Goal: Information Seeking & Learning: Learn about a topic

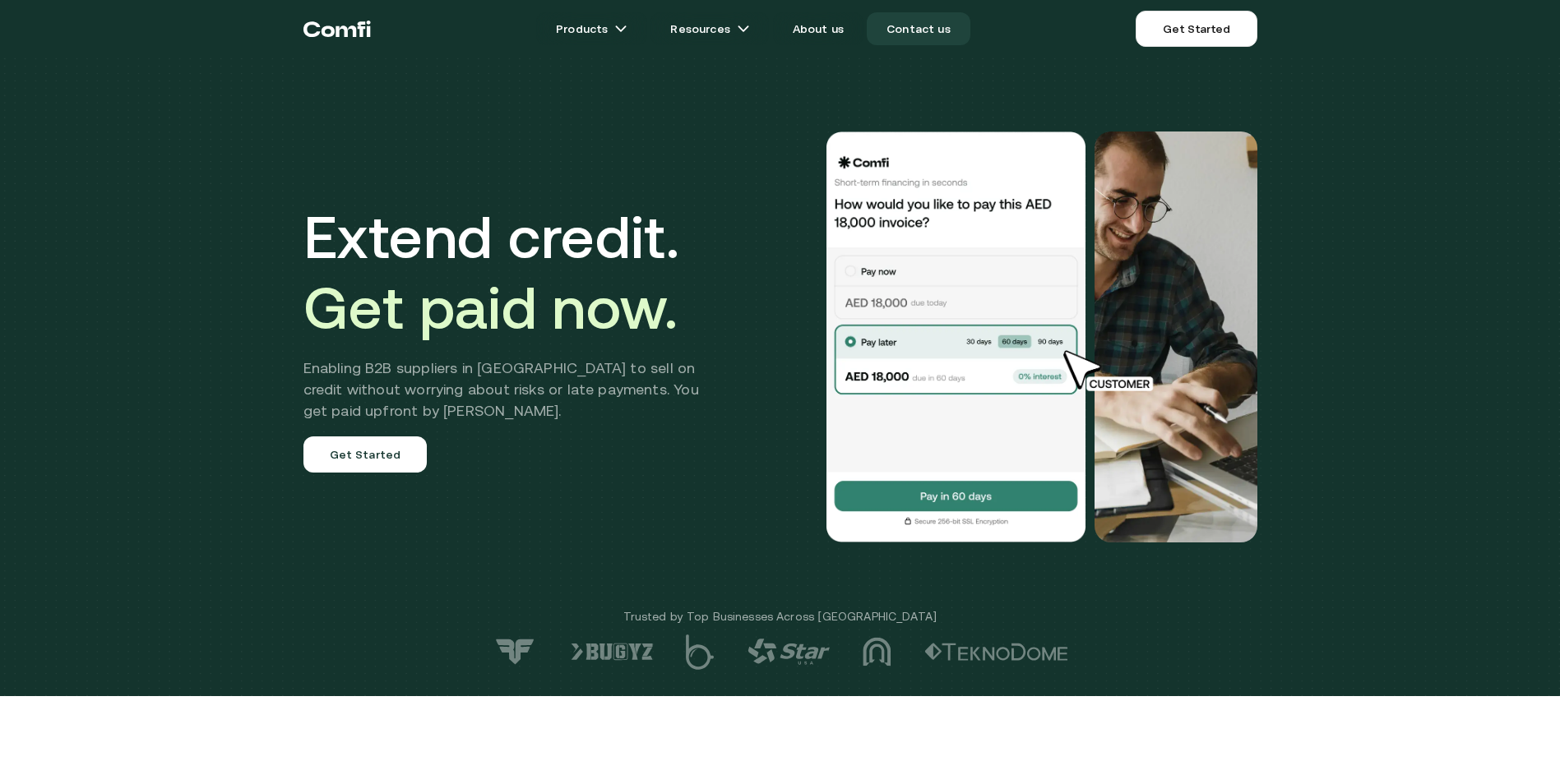
click at [920, 32] on link "Contact us" at bounding box center [918, 29] width 103 height 32
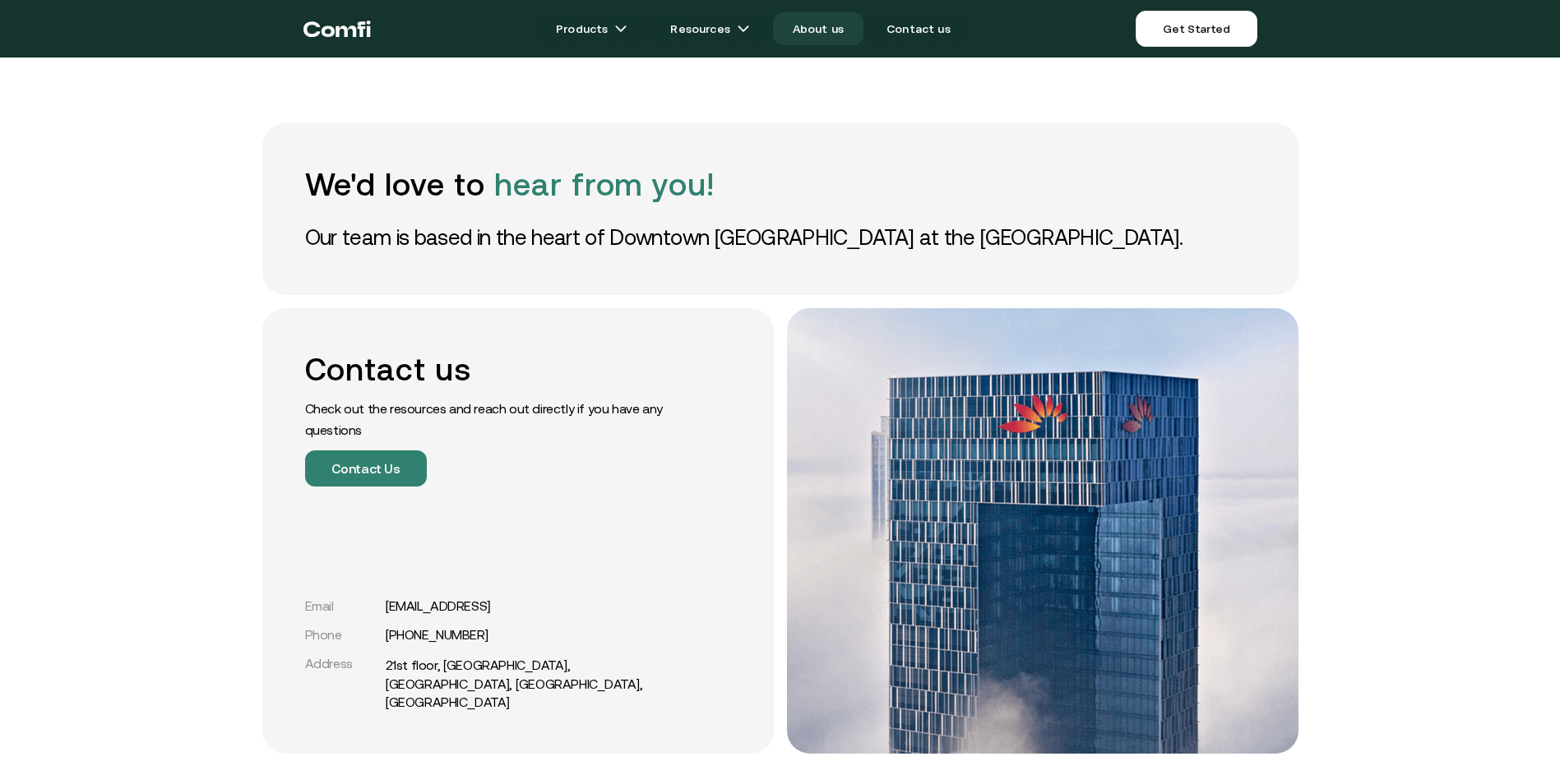
click at [811, 37] on link "About us" at bounding box center [818, 29] width 91 height 32
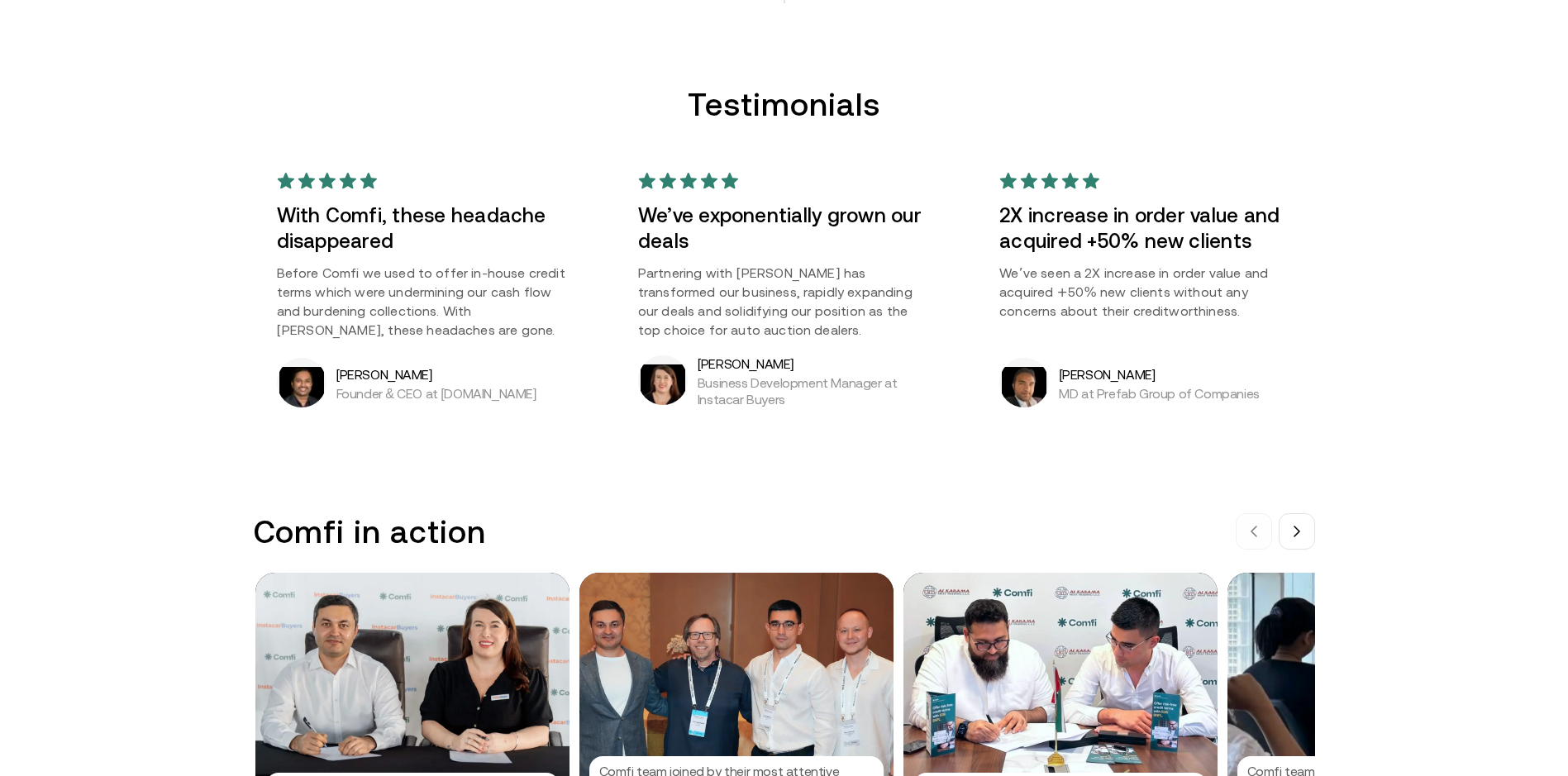
scroll to position [1488, 0]
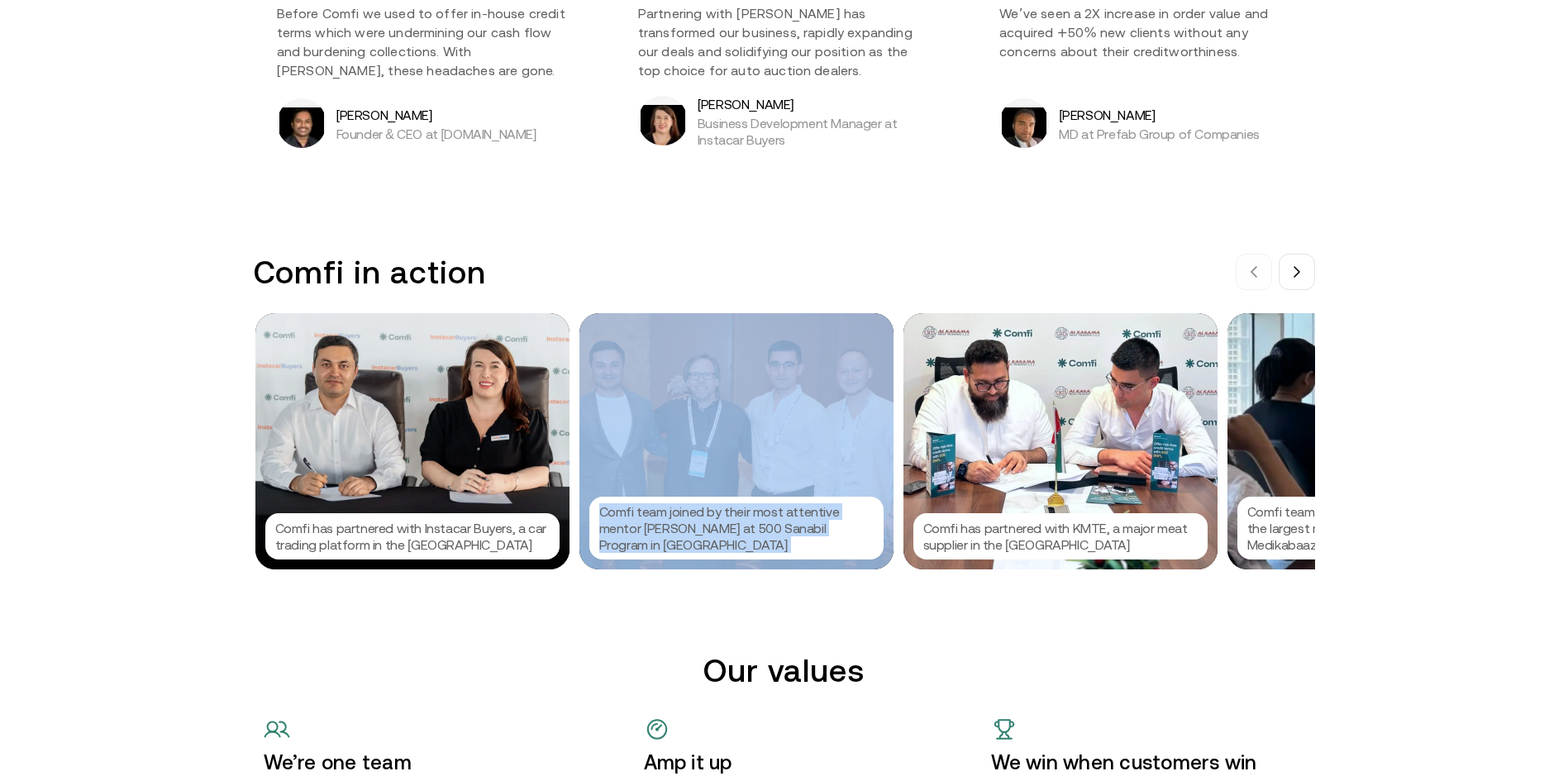
drag, startPoint x: 1172, startPoint y: 477, endPoint x: 691, endPoint y: 474, distance: 481.0
click at [691, 474] on div "Comfi has partnered with Instacar Buyers, a car trading platform in the UAE Com…" at bounding box center [784, 441] width 1058 height 256
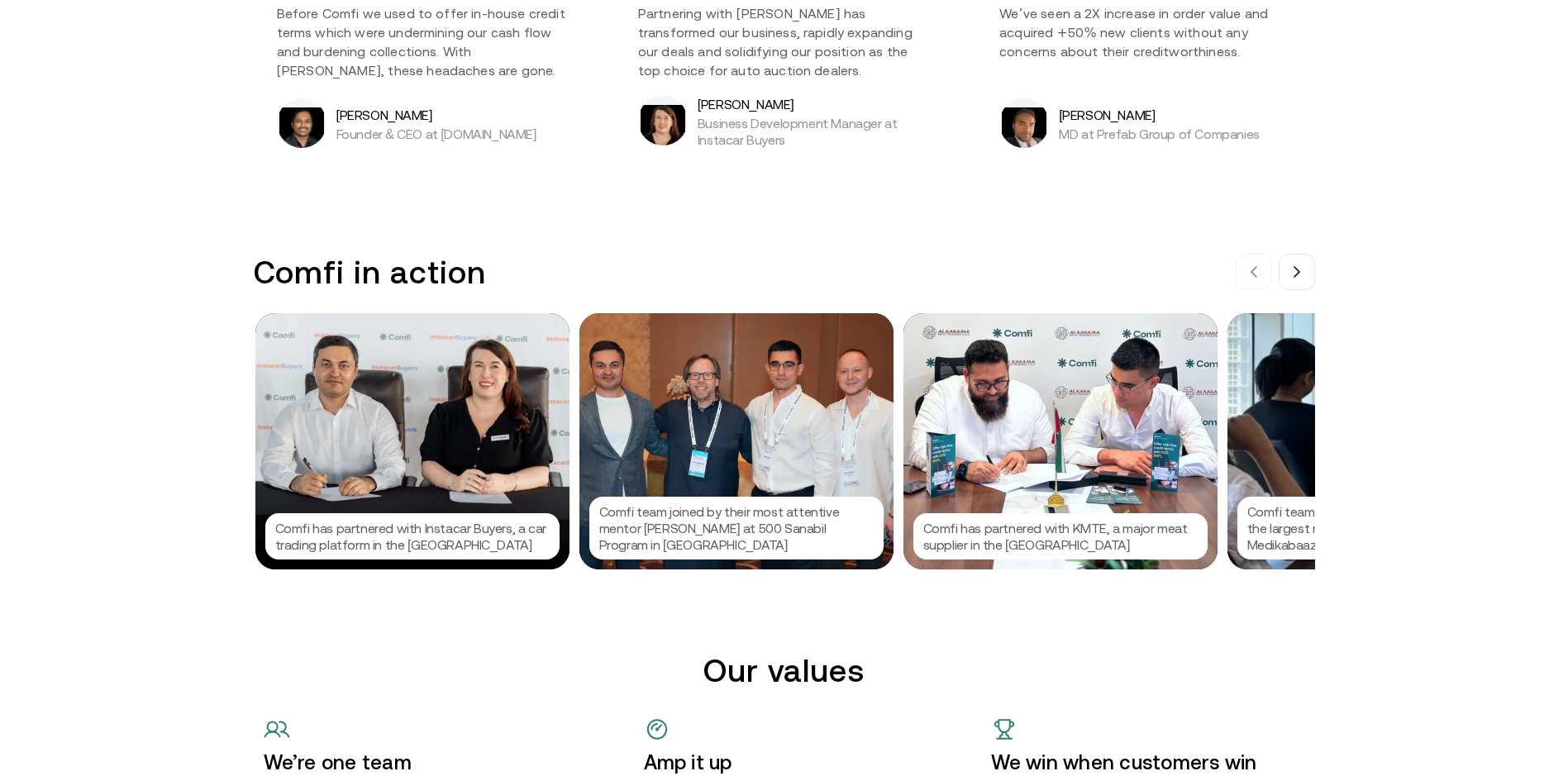
click at [1504, 479] on div "Comfi in action Comfi has partnered with Instacar Buyers, a car trading platfor…" at bounding box center [784, 411] width 1568 height 316
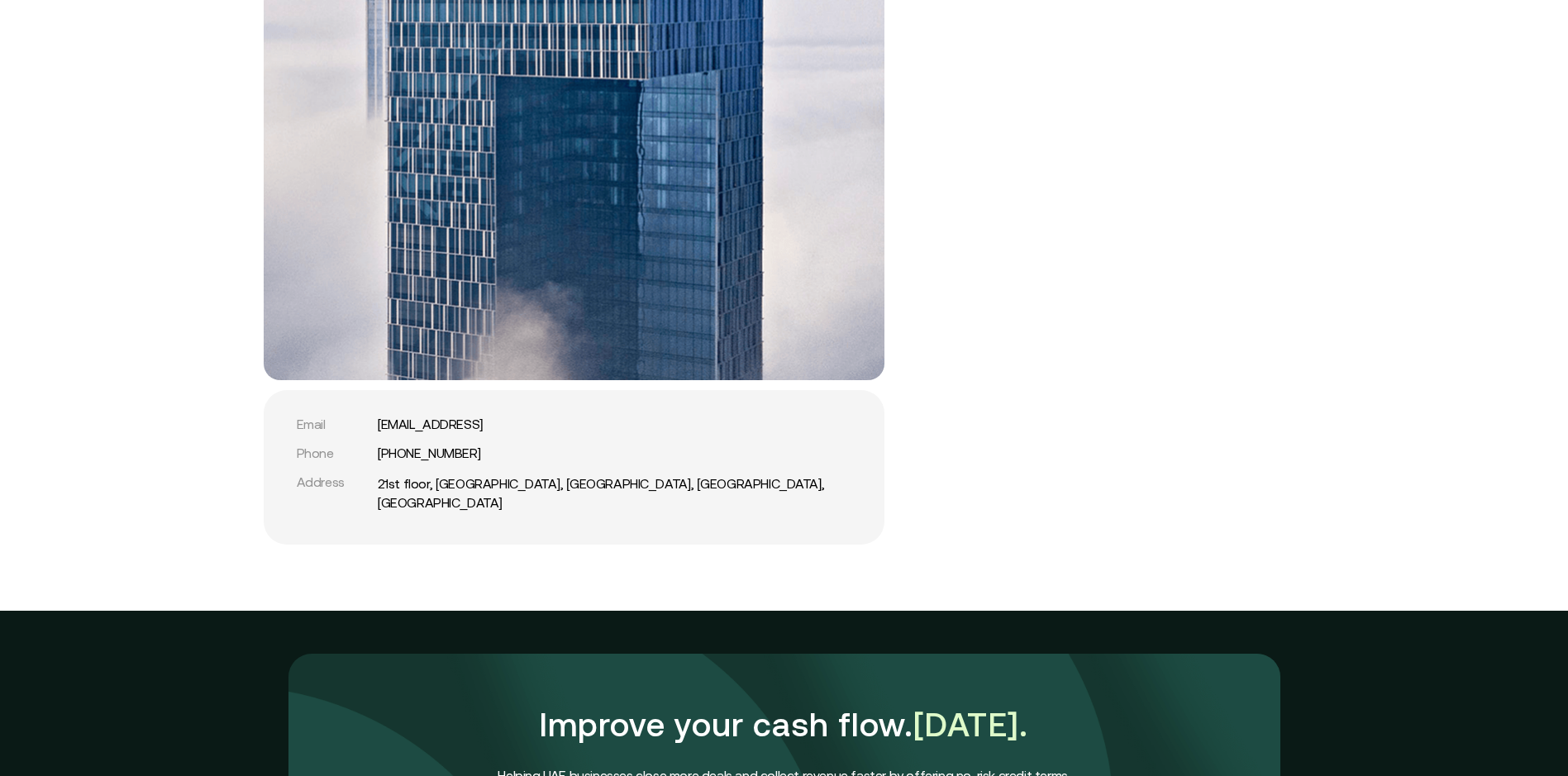
scroll to position [3885, 0]
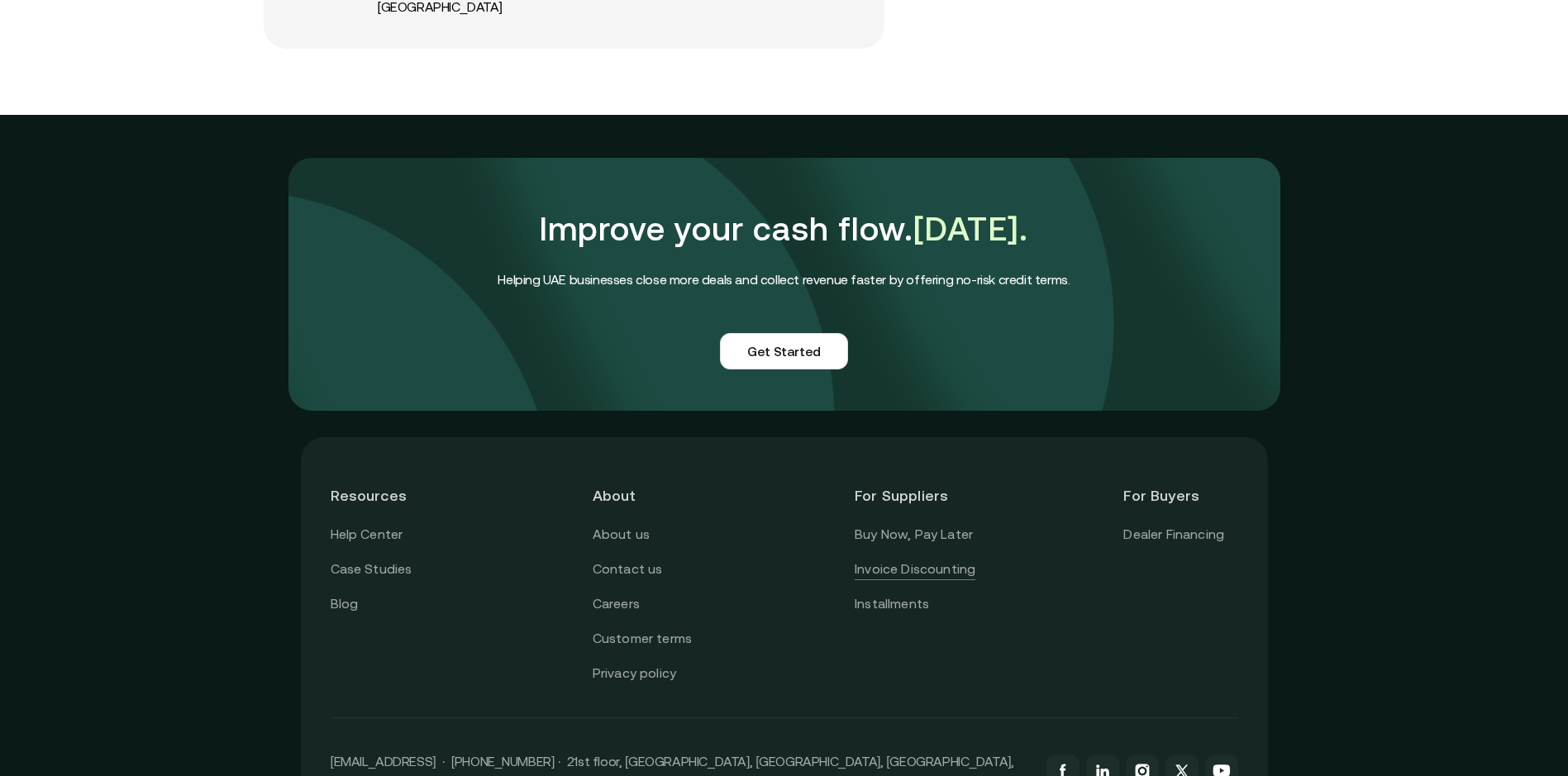
click at [947, 559] on link "Invoice Discounting" at bounding box center [915, 570] width 121 height 21
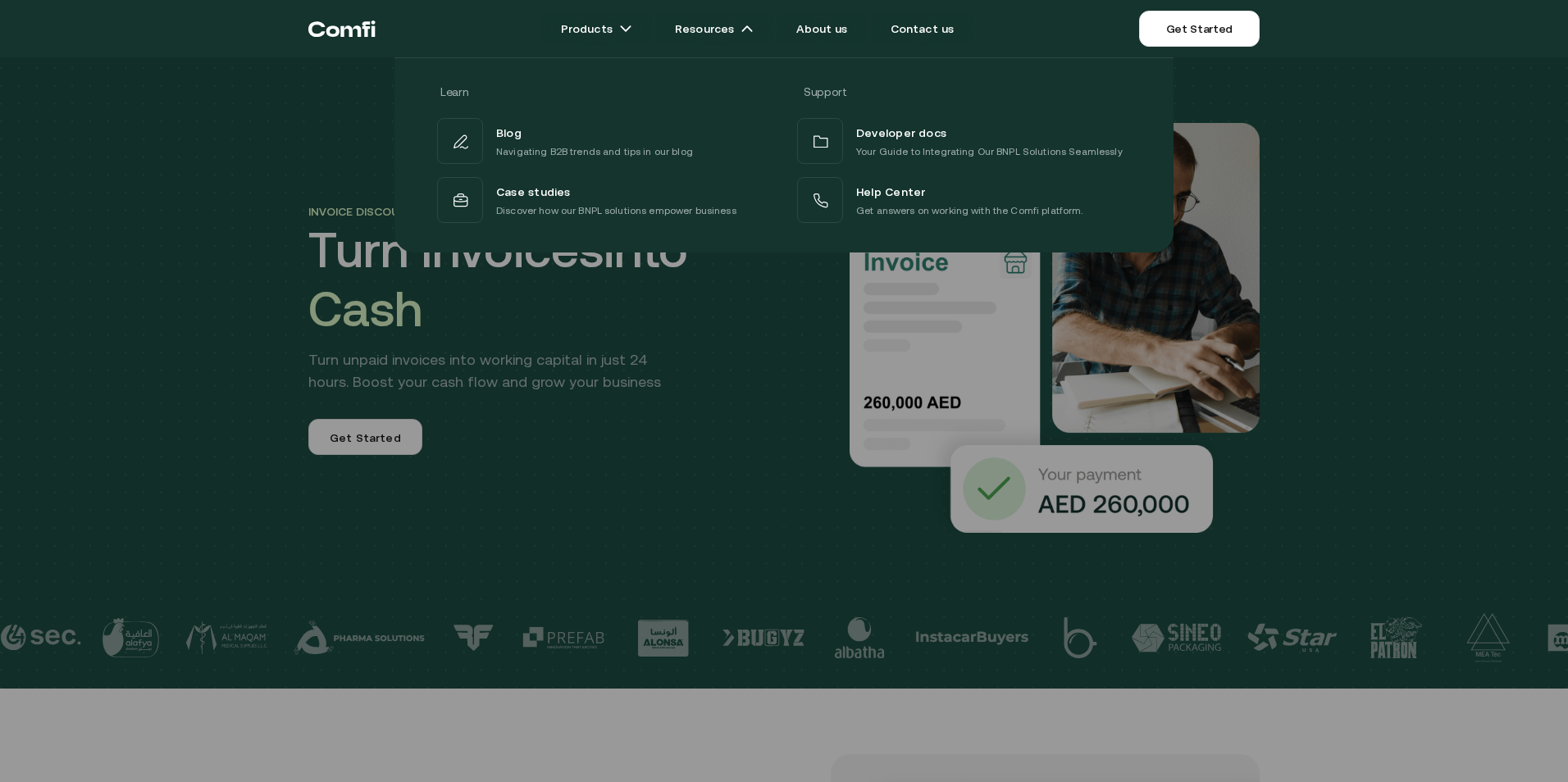
click at [774, 479] on div at bounding box center [784, 448] width 1568 height 782
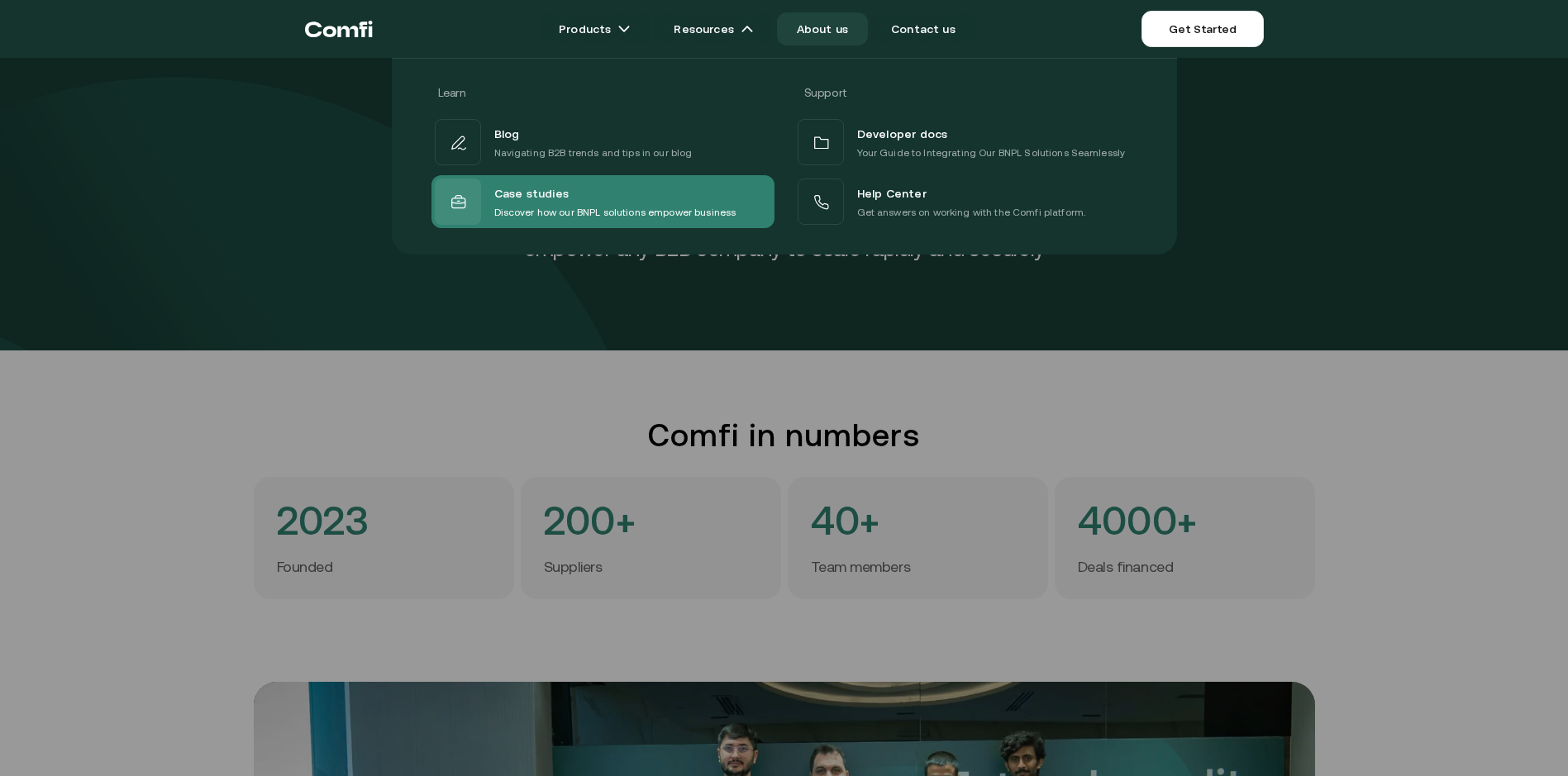
click at [591, 196] on div "Case studies" at bounding box center [615, 193] width 242 height 21
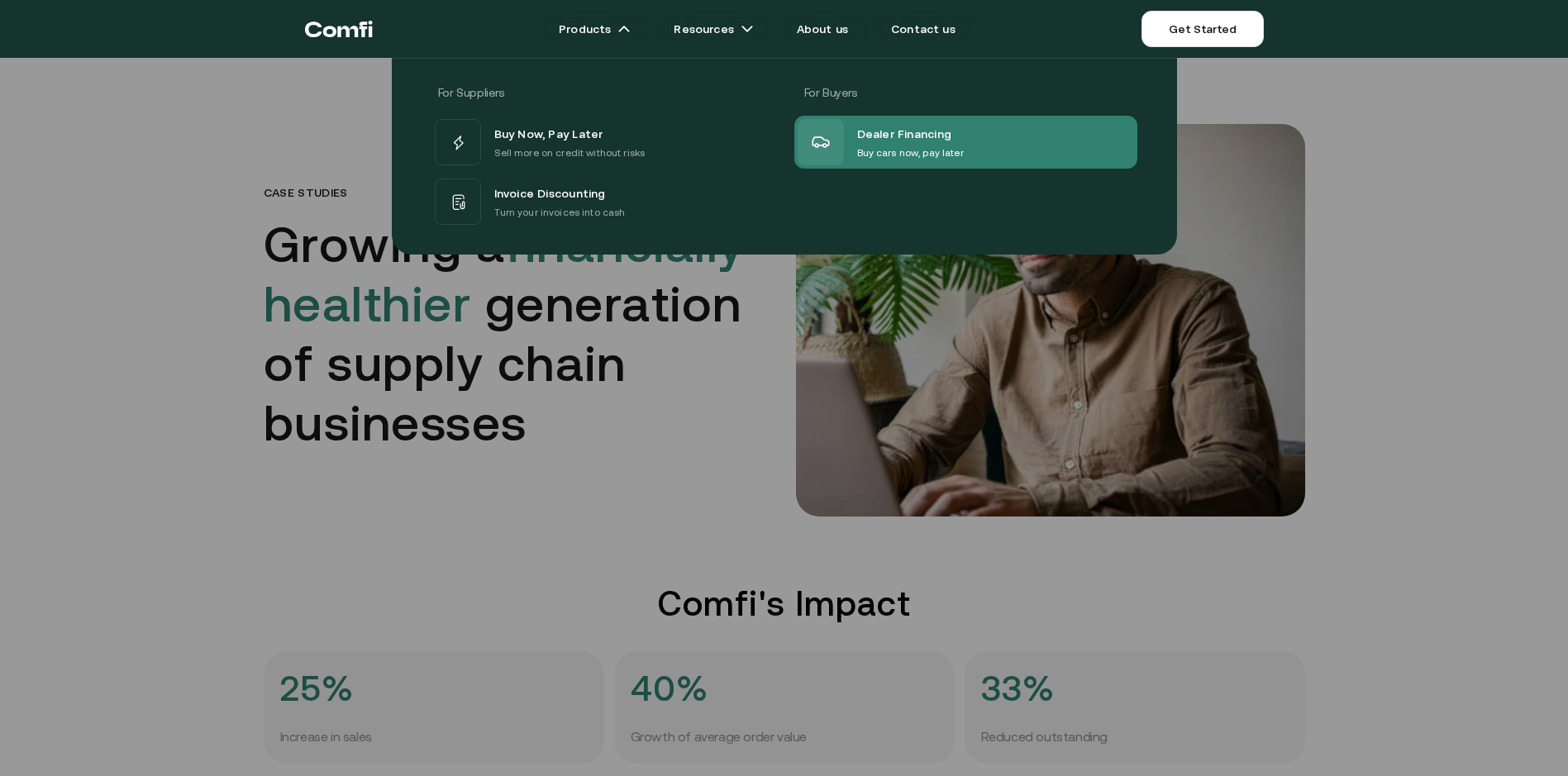
click at [953, 150] on p "Buy cars now, pay later" at bounding box center [909, 153] width 107 height 16
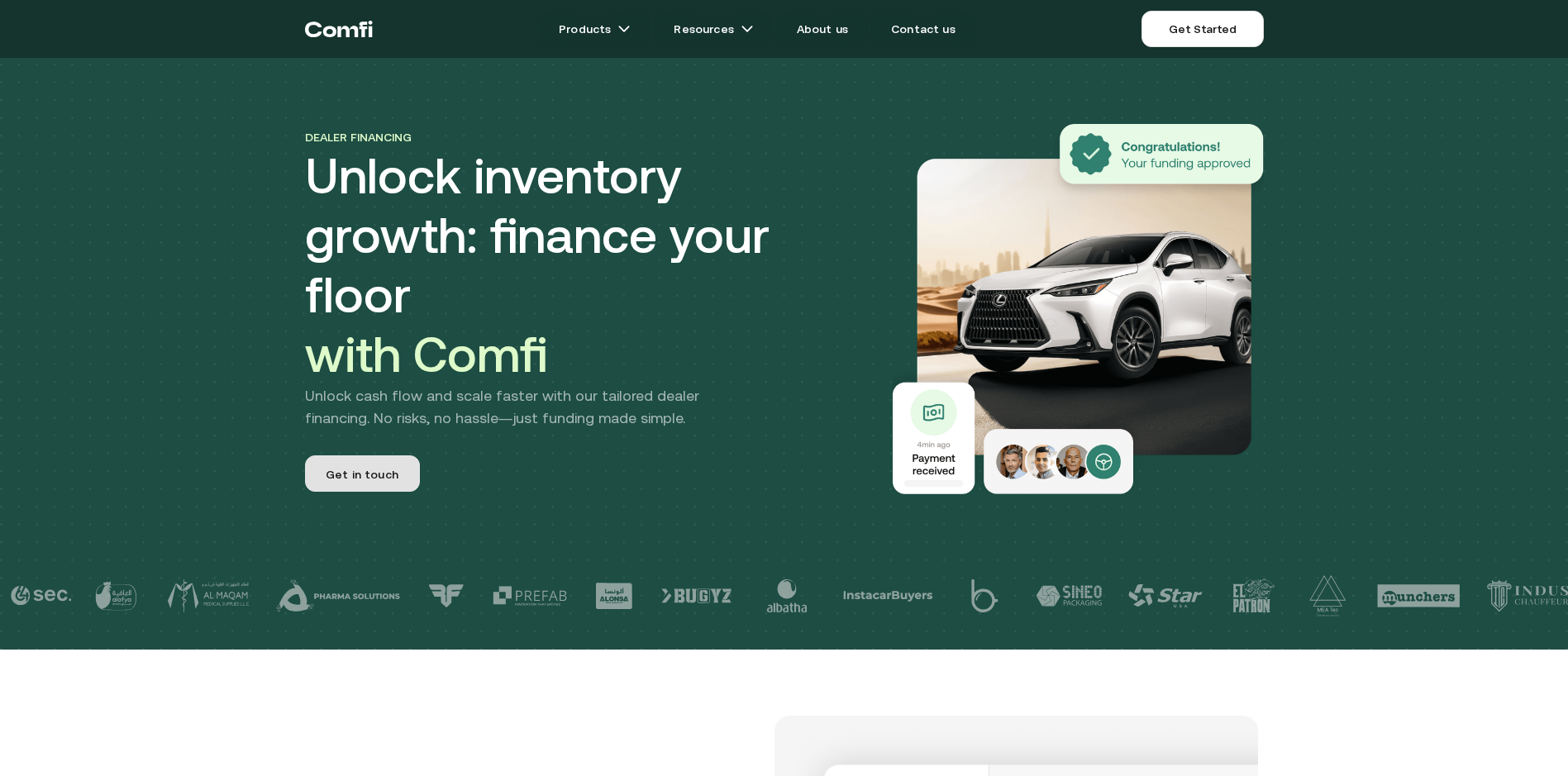
click at [377, 466] on span "Get in touch" at bounding box center [362, 474] width 73 height 17
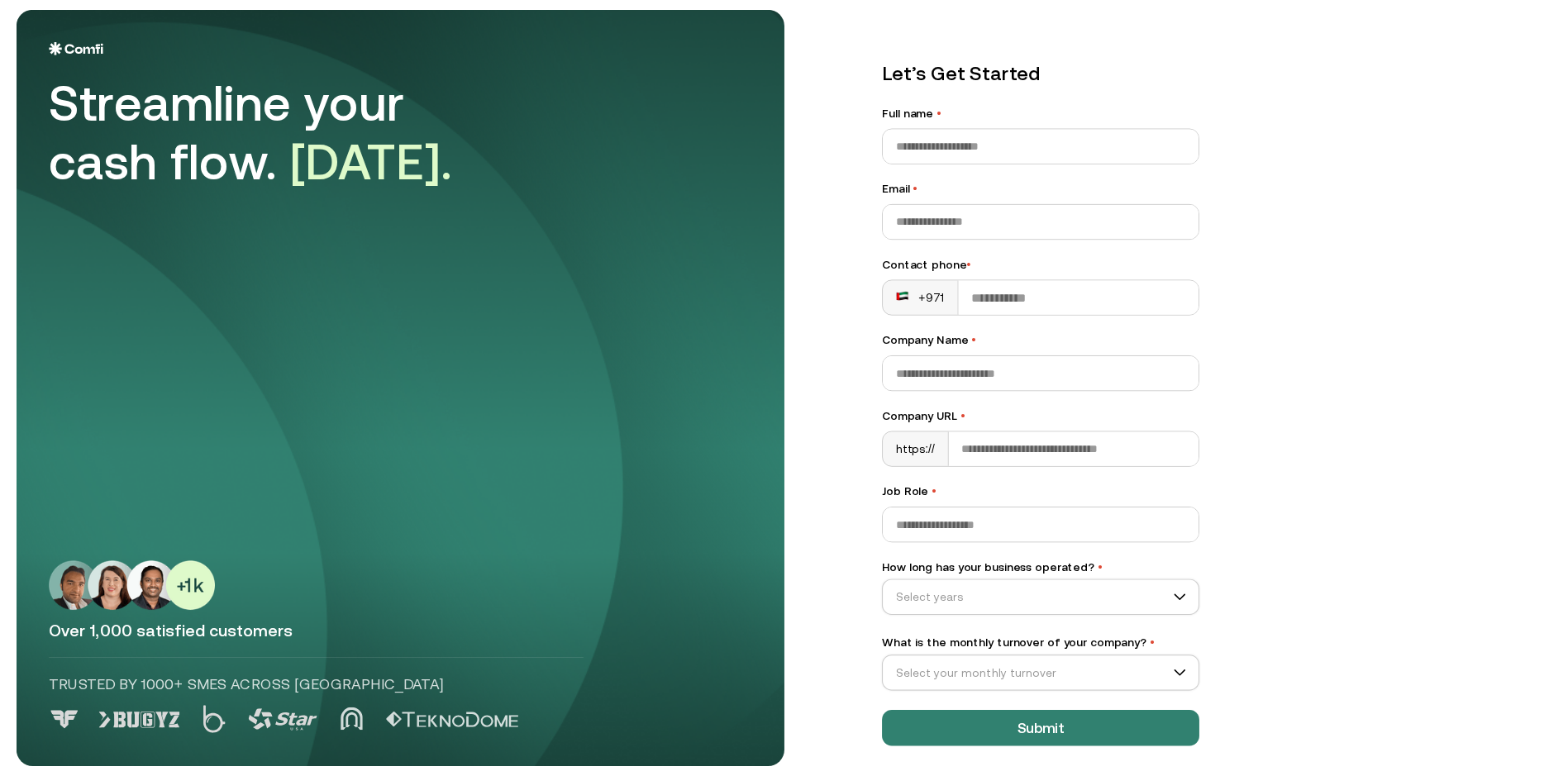
scroll to position [12, 0]
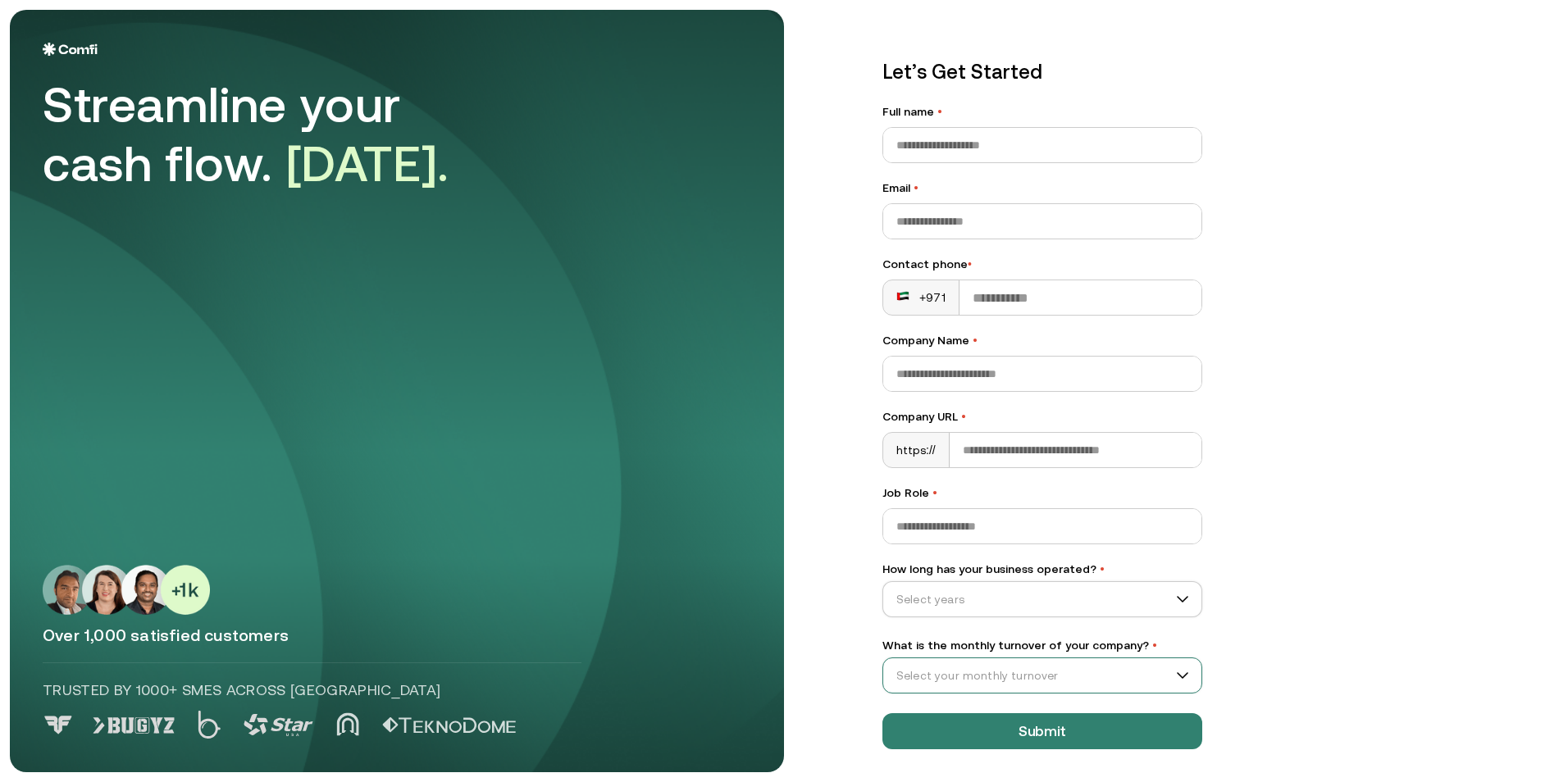
click at [1159, 674] on input "What is the monthly turnover of your company? •" at bounding box center [1035, 675] width 303 height 25
click at [1399, 523] on div "Let’s Get Started Full name • Email • Contact phone • +971 Company Name • Compa…" at bounding box center [1204, 379] width 709 height 762
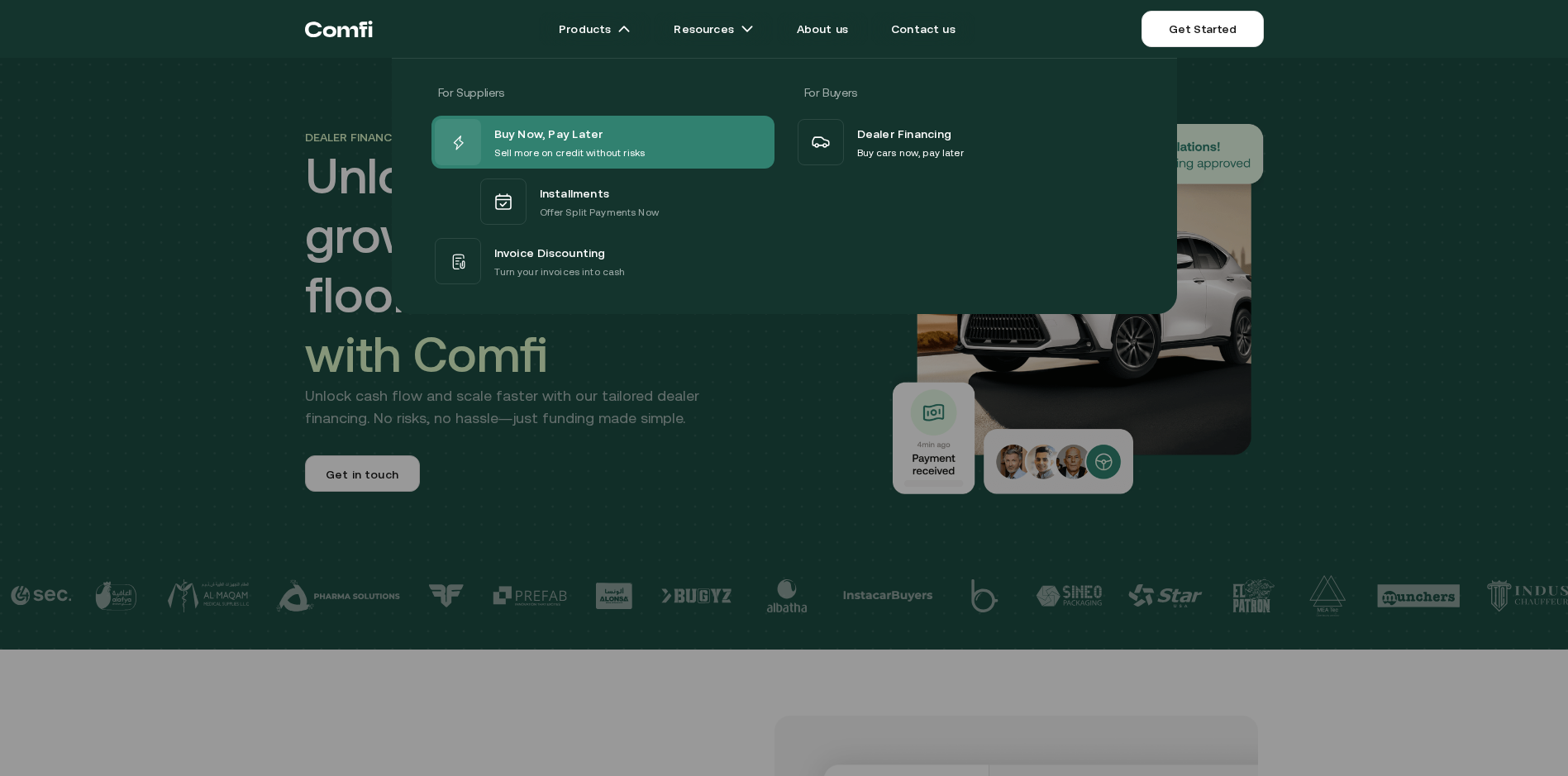
click at [576, 139] on span "Buy Now, Pay Later" at bounding box center [549, 133] width 109 height 21
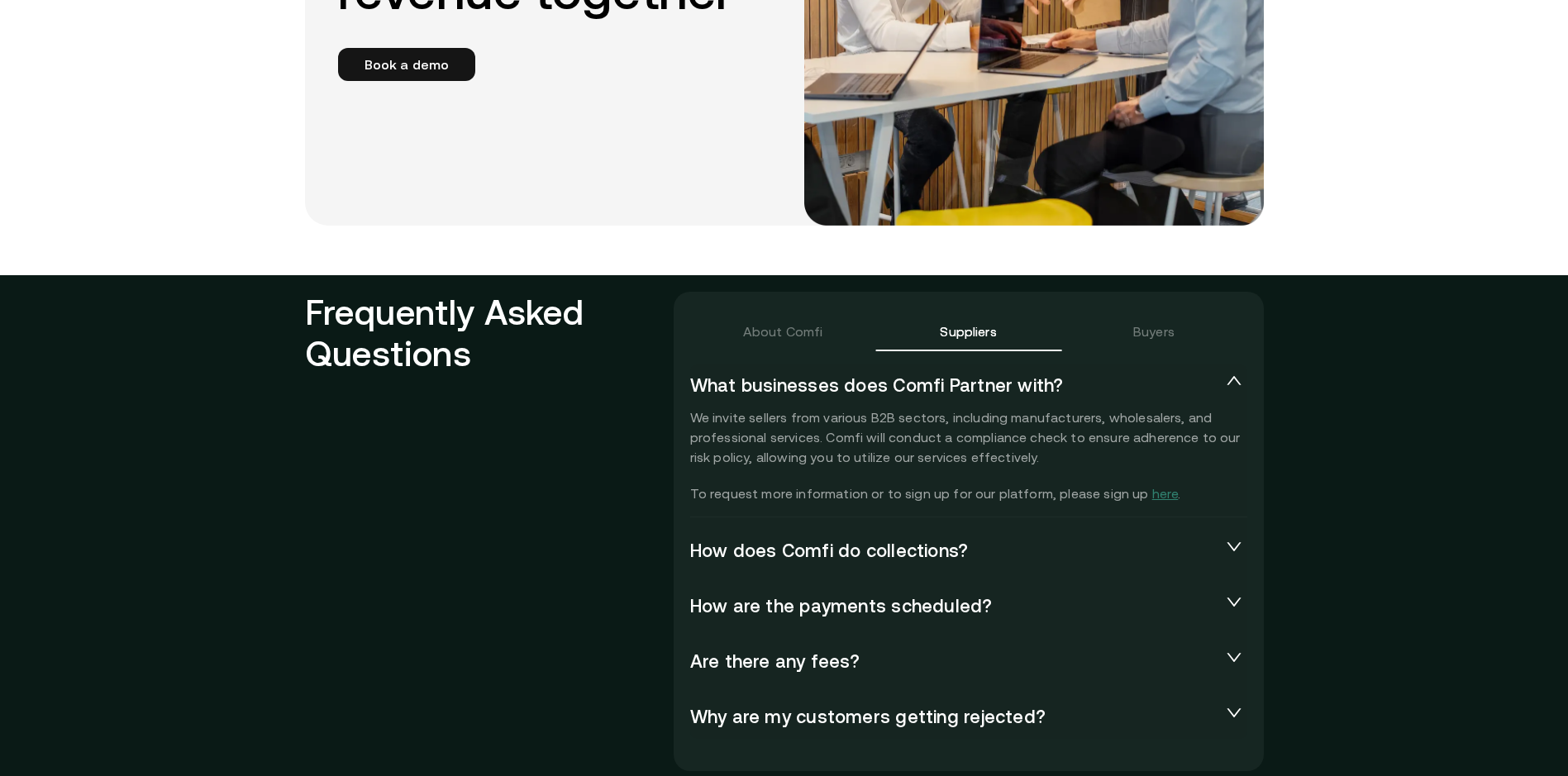
scroll to position [3389, 0]
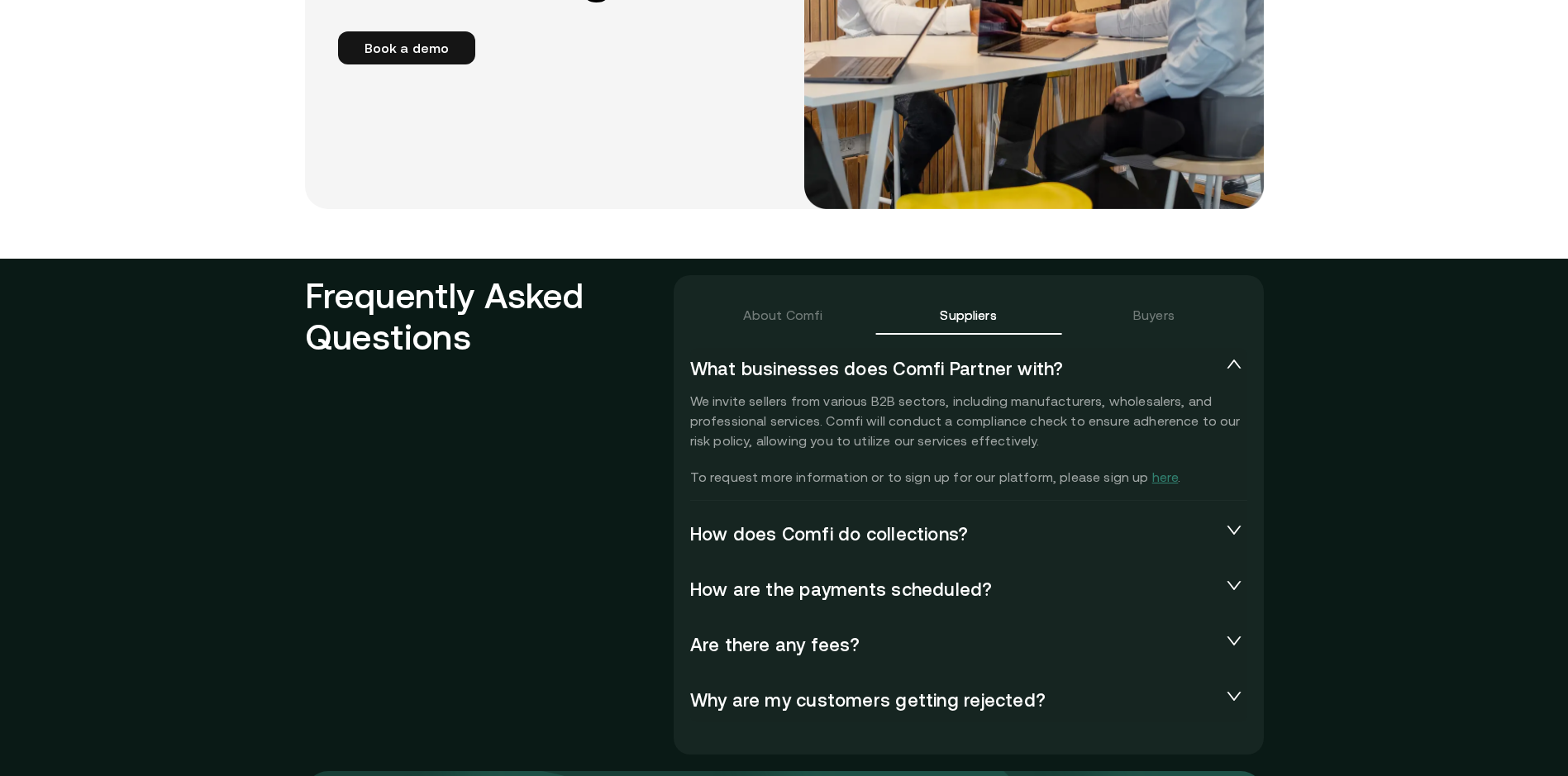
click at [1237, 523] on icon "collapsed" at bounding box center [1233, 529] width 16 height 16
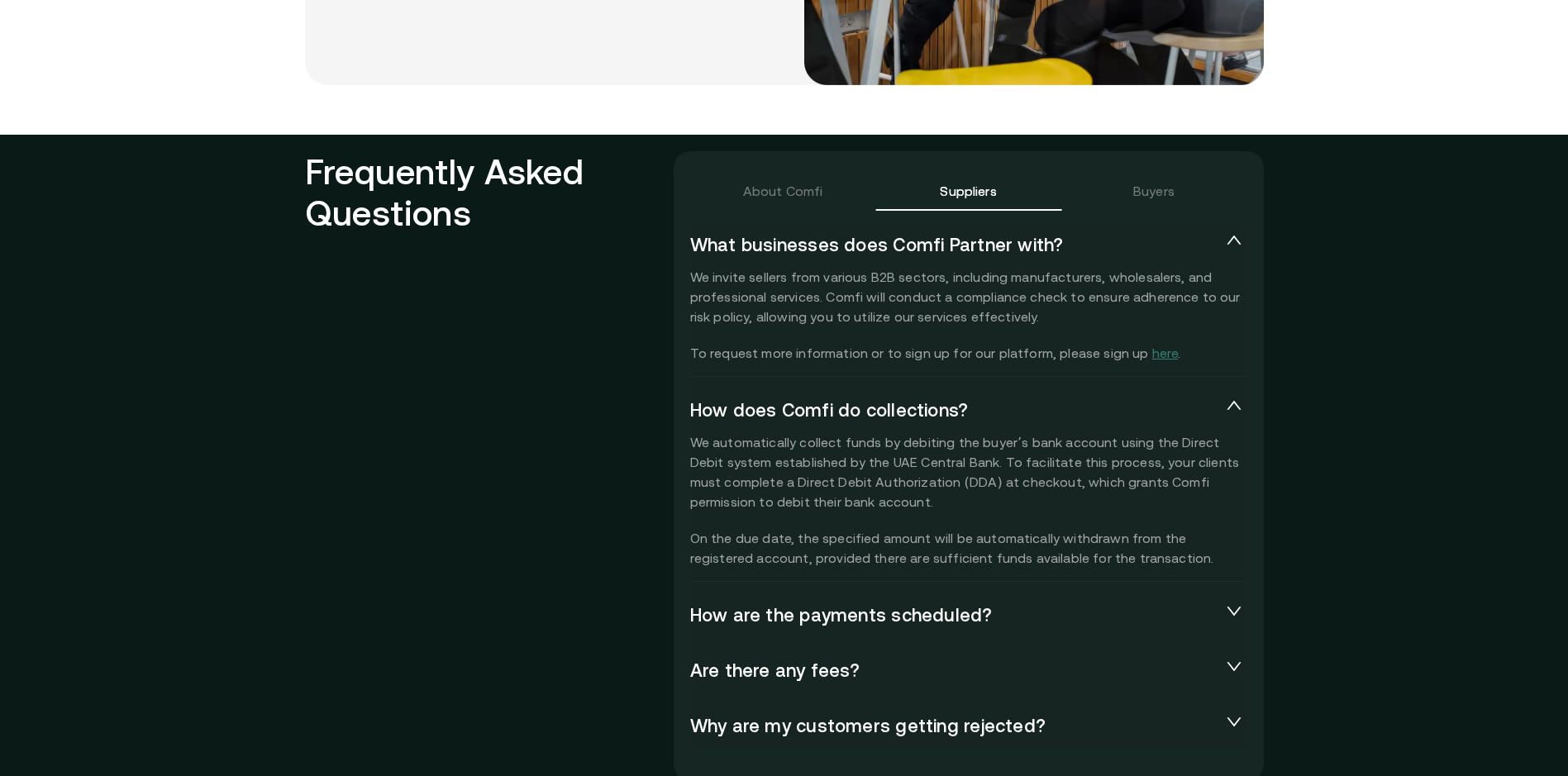
scroll to position [3554, 0]
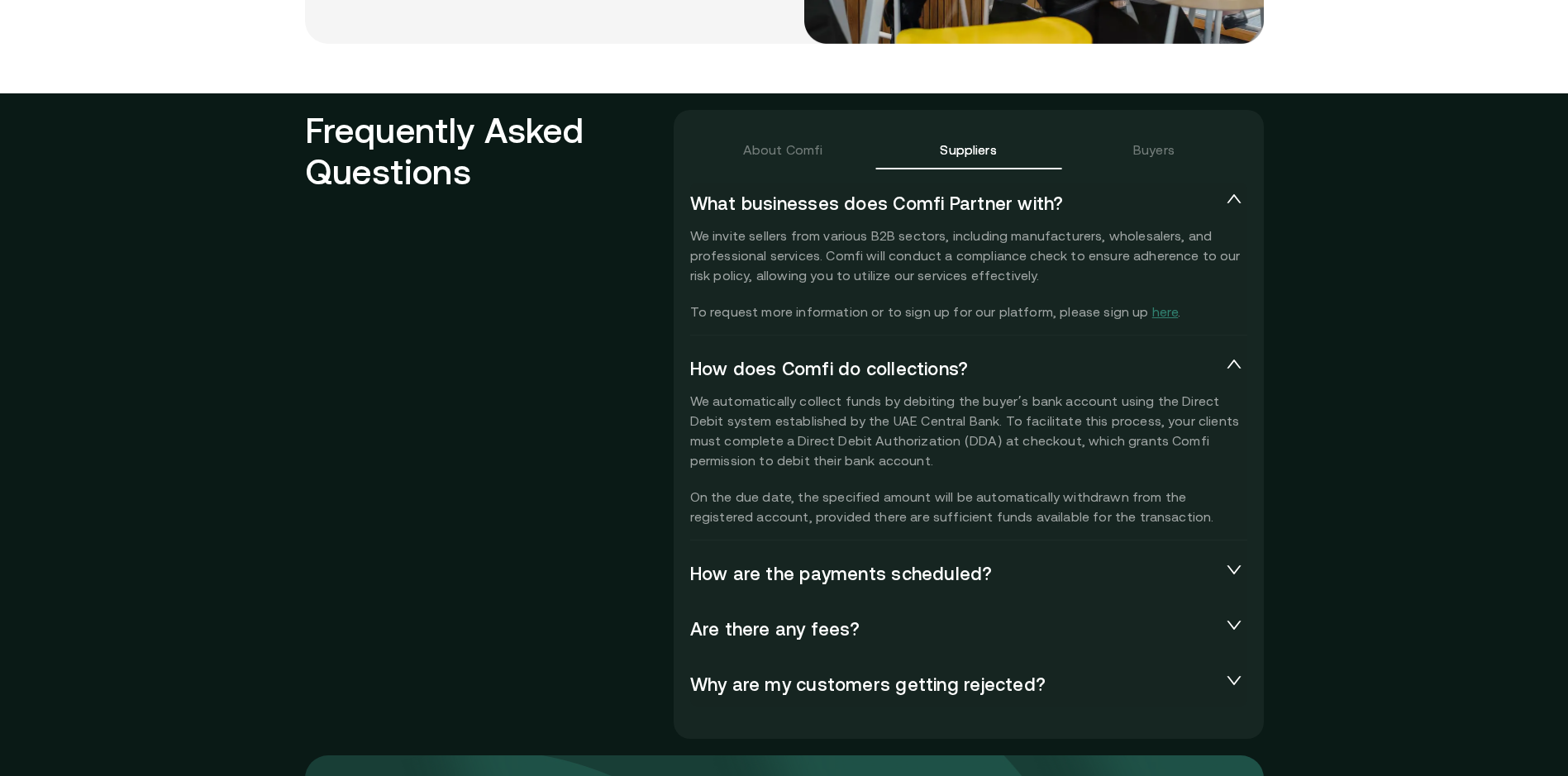
click at [1241, 570] on icon "collapsed" at bounding box center [1233, 570] width 14 height 9
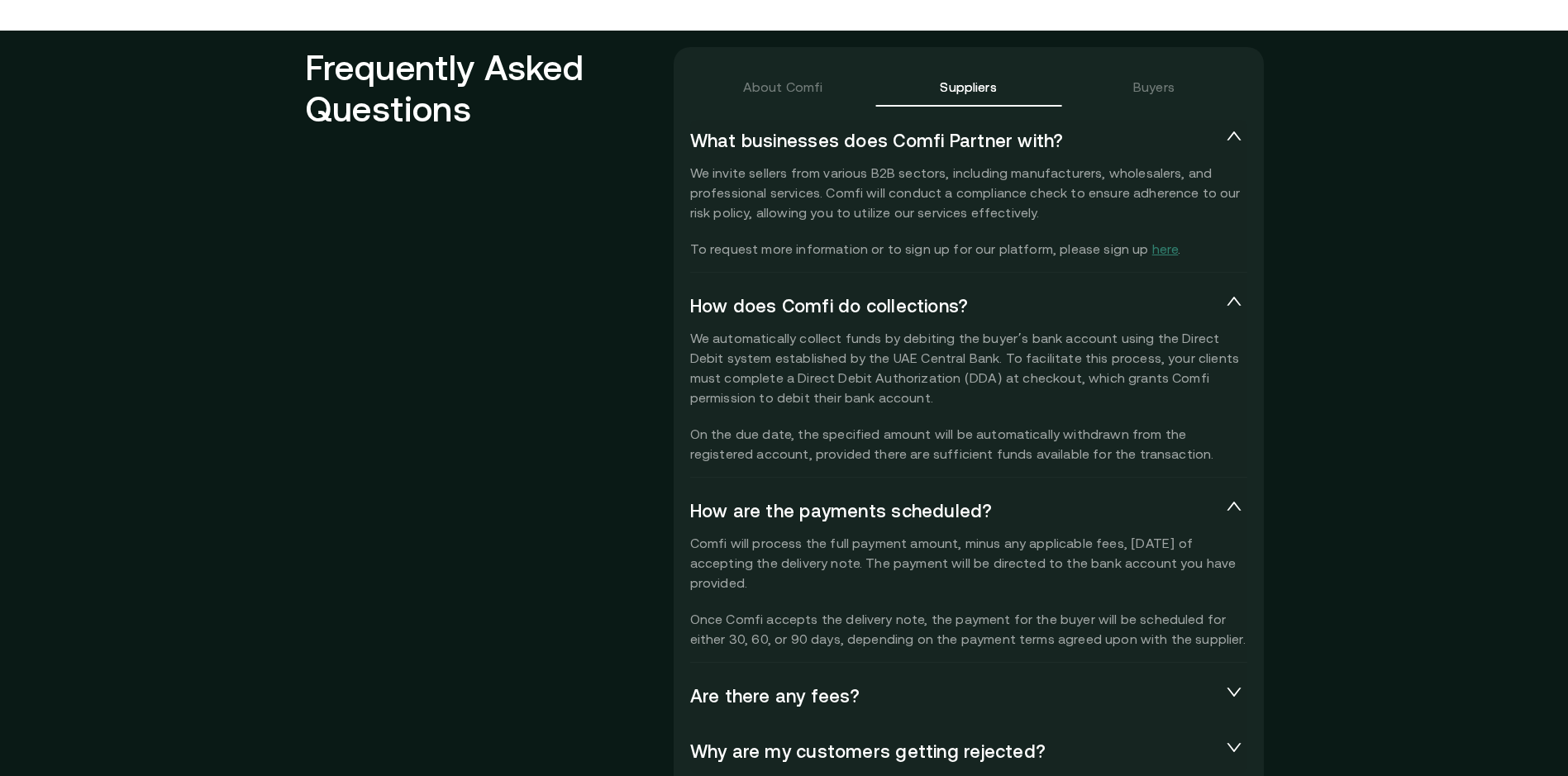
scroll to position [3720, 0]
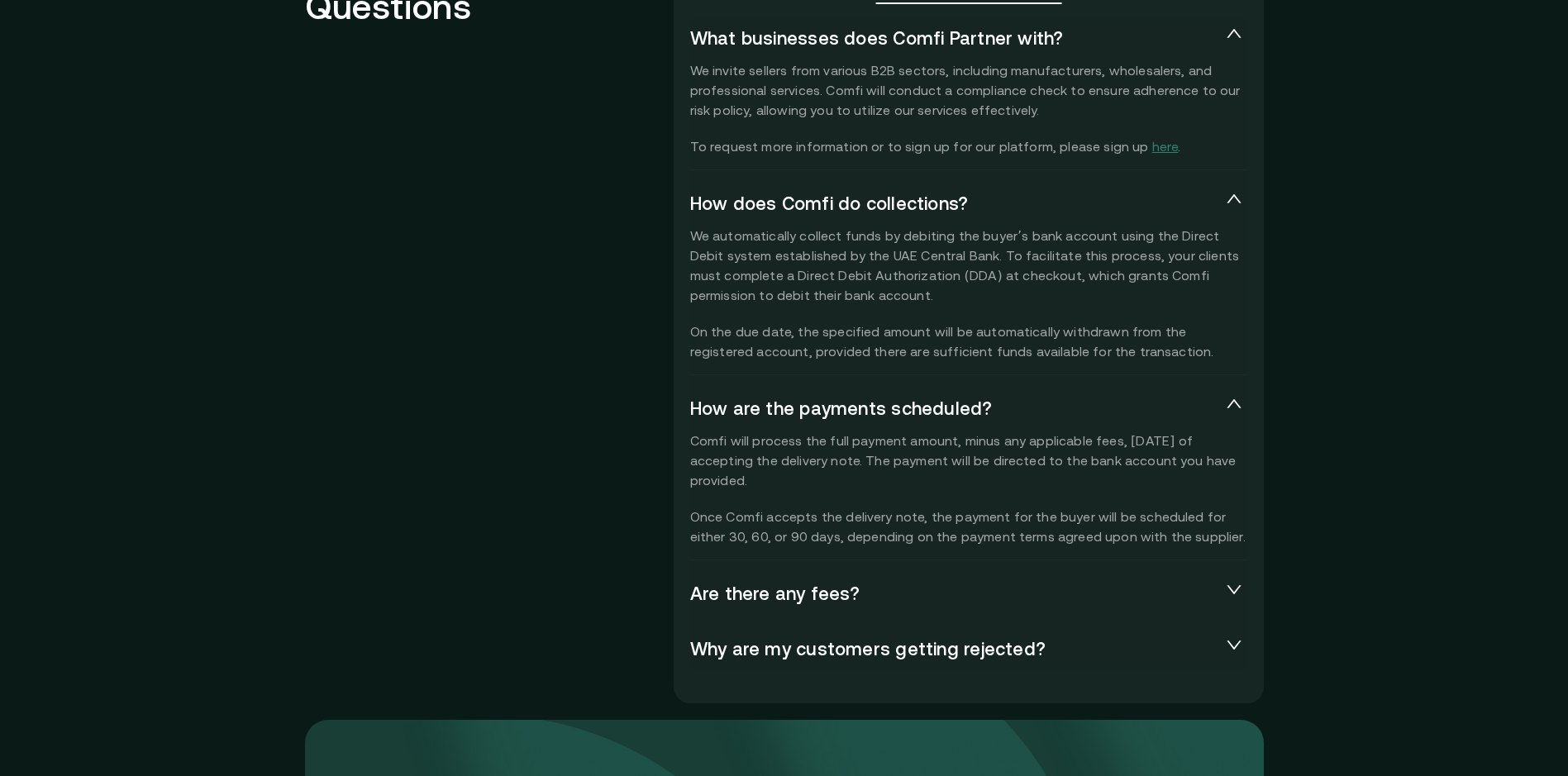
click at [1055, 597] on span "Are there any fees?" at bounding box center [955, 594] width 531 height 23
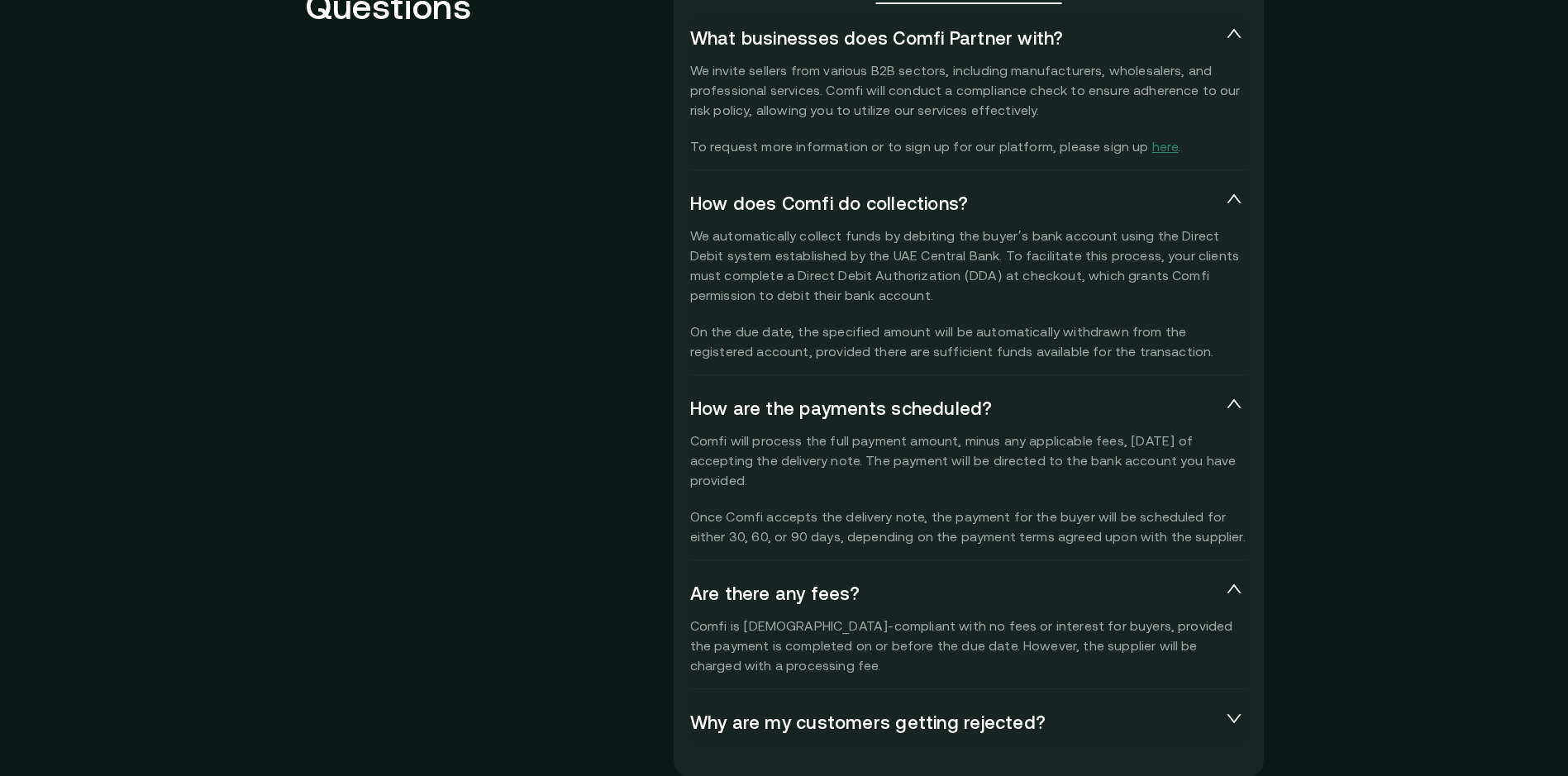
scroll to position [3802, 0]
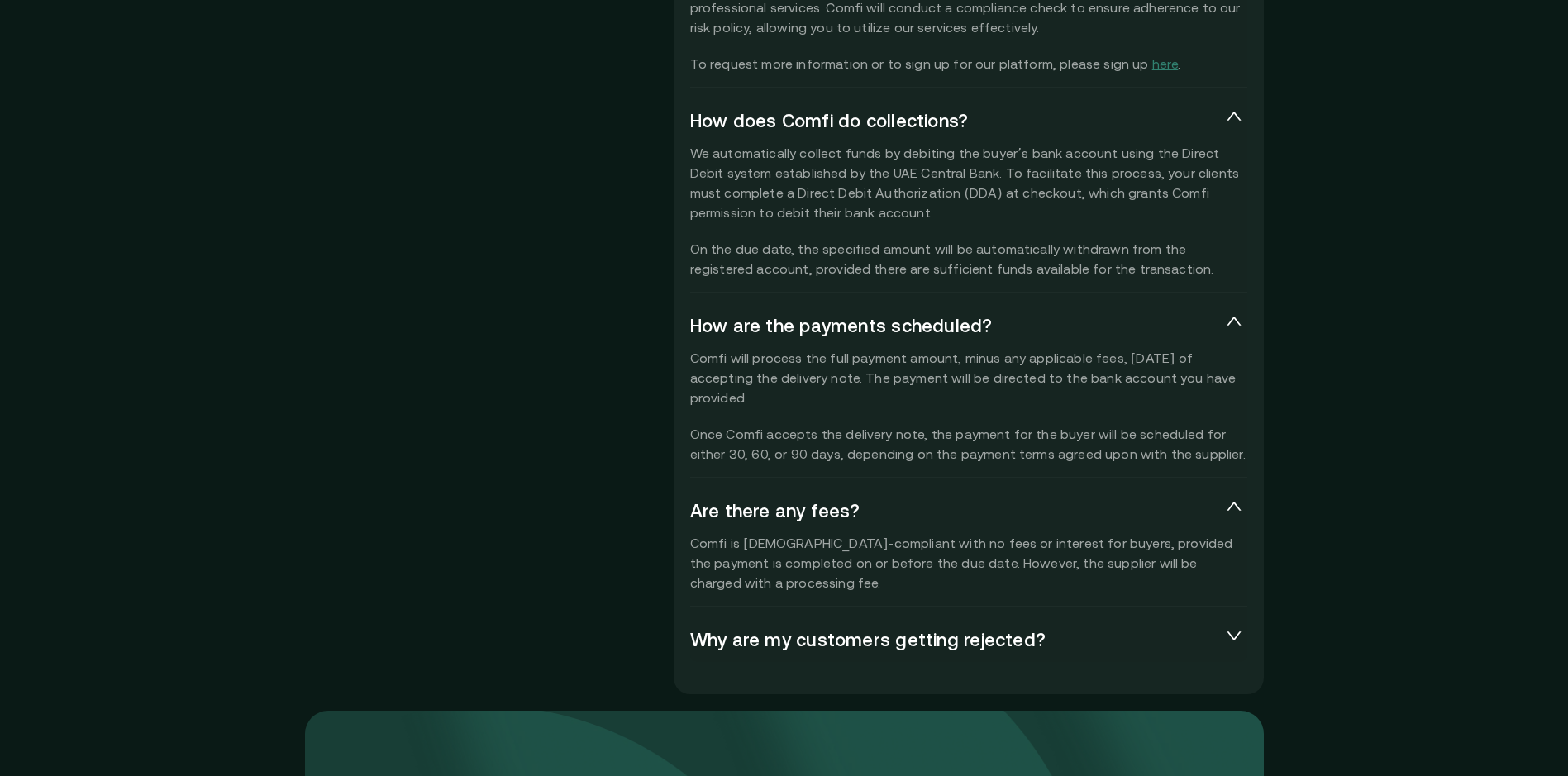
click at [1118, 632] on span "Why are my customers getting rejected?" at bounding box center [955, 641] width 531 height 23
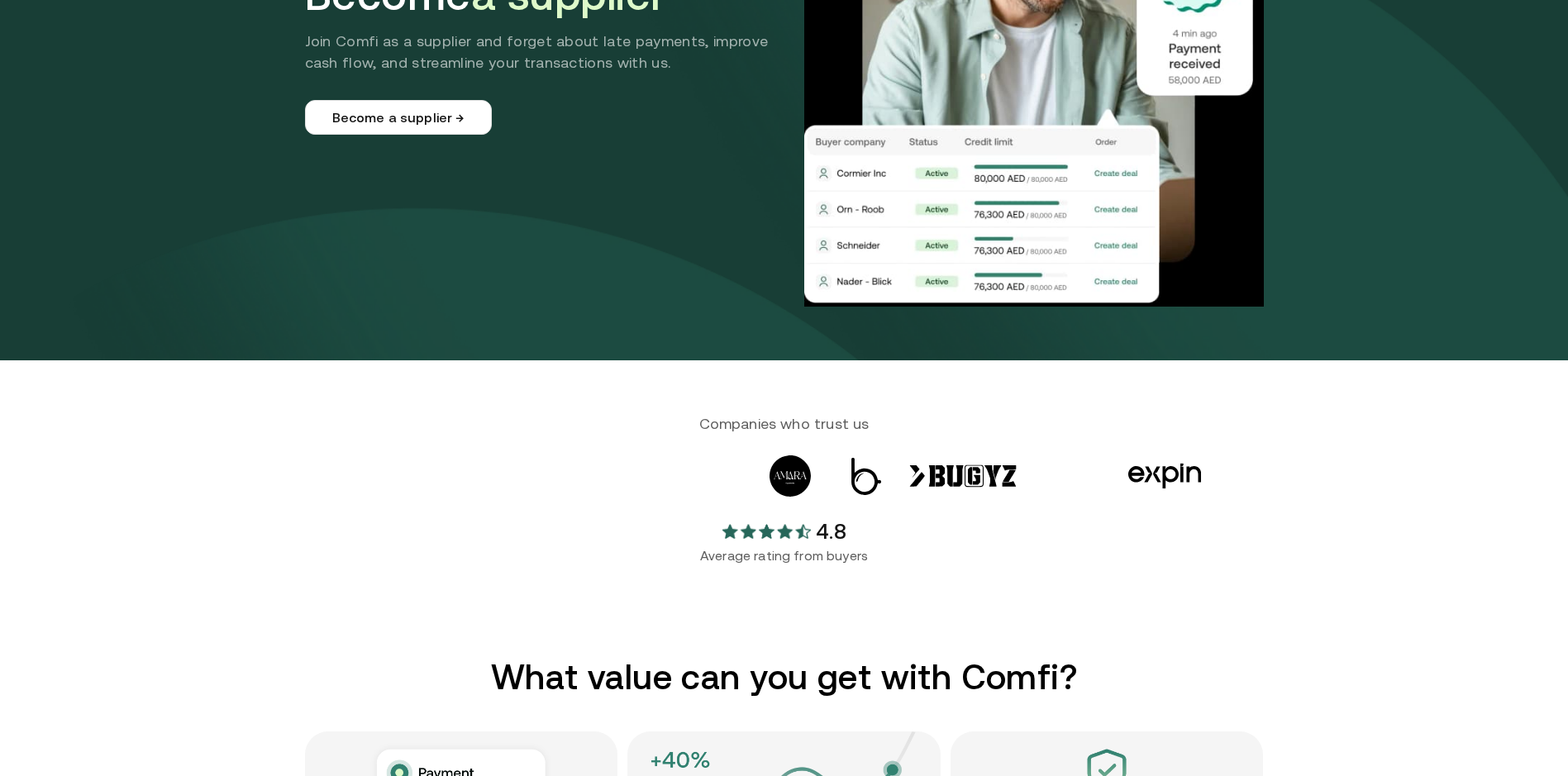
scroll to position [0, 0]
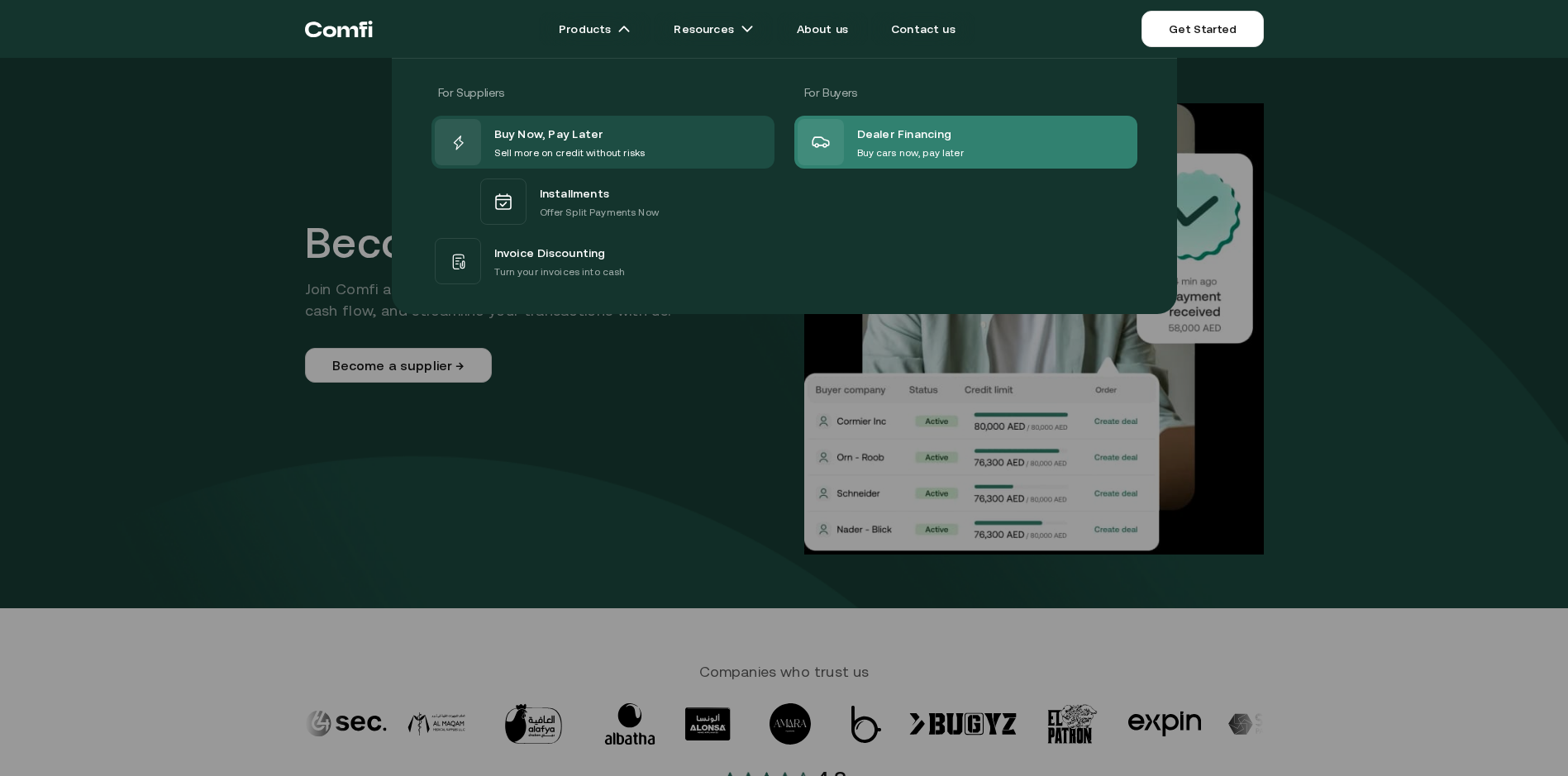
click at [911, 147] on p "Buy cars now, pay later" at bounding box center [909, 153] width 107 height 16
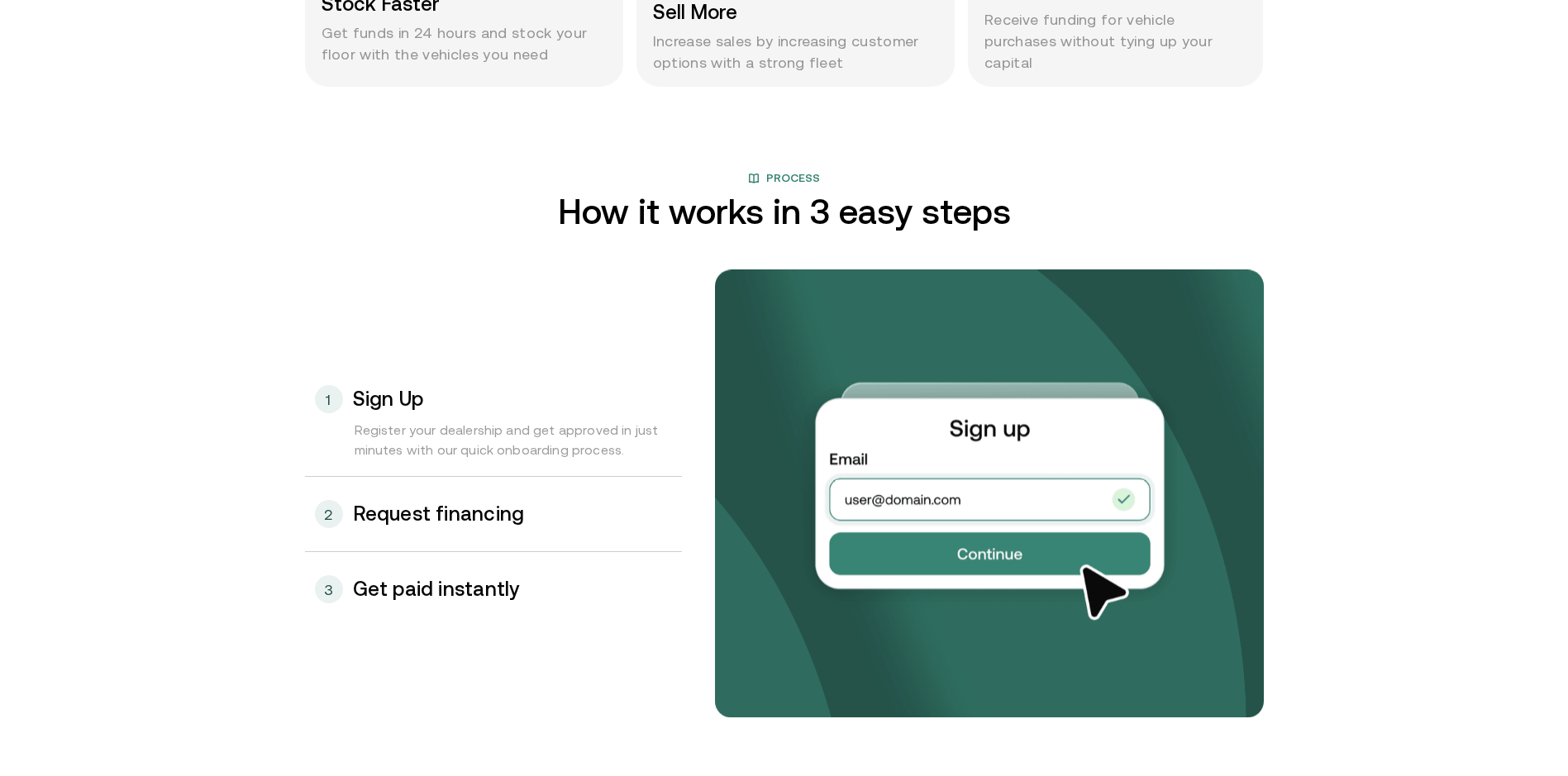
scroll to position [1570, 0]
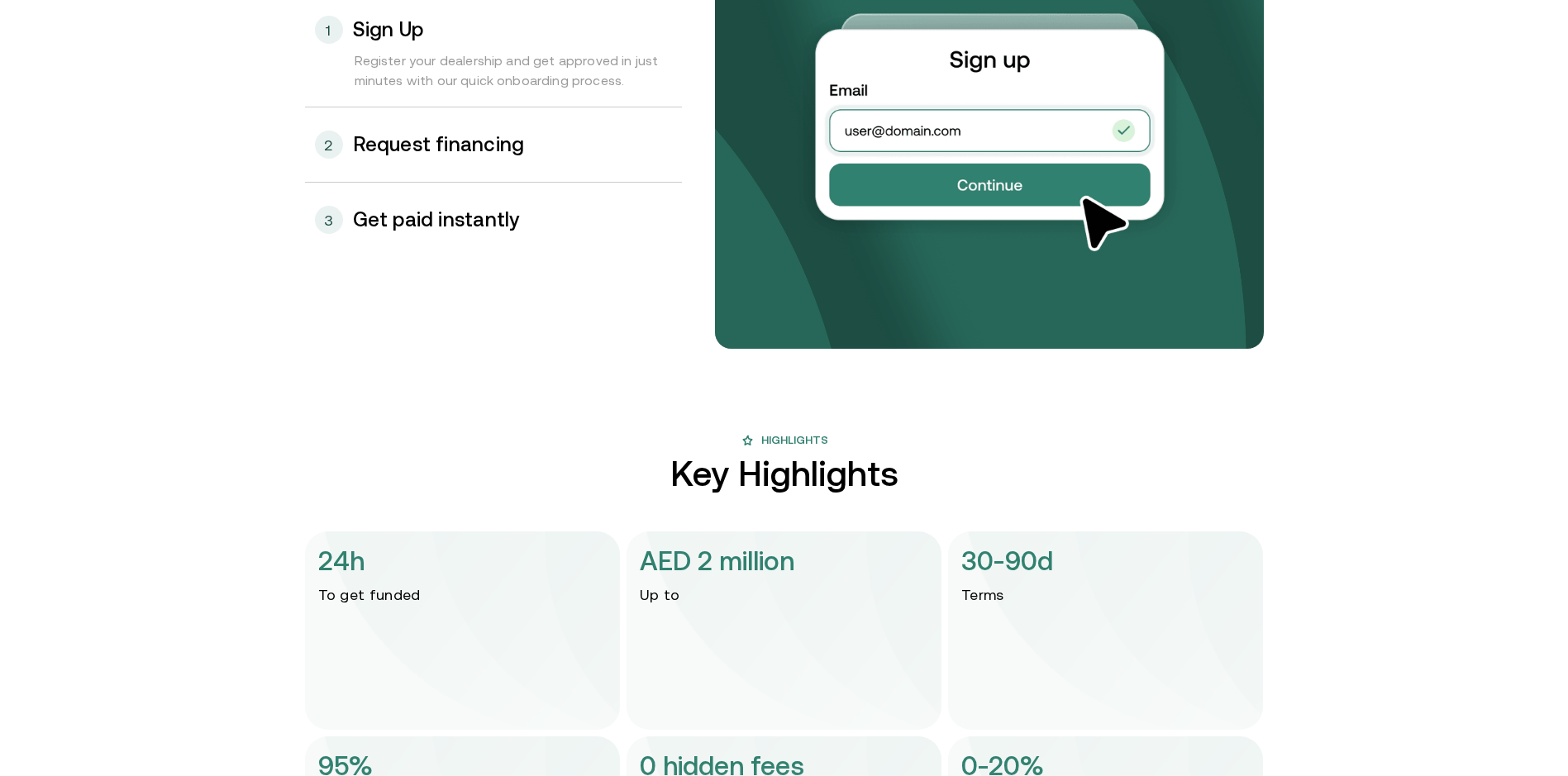
click at [479, 151] on h3 "Request financing" at bounding box center [438, 144] width 172 height 21
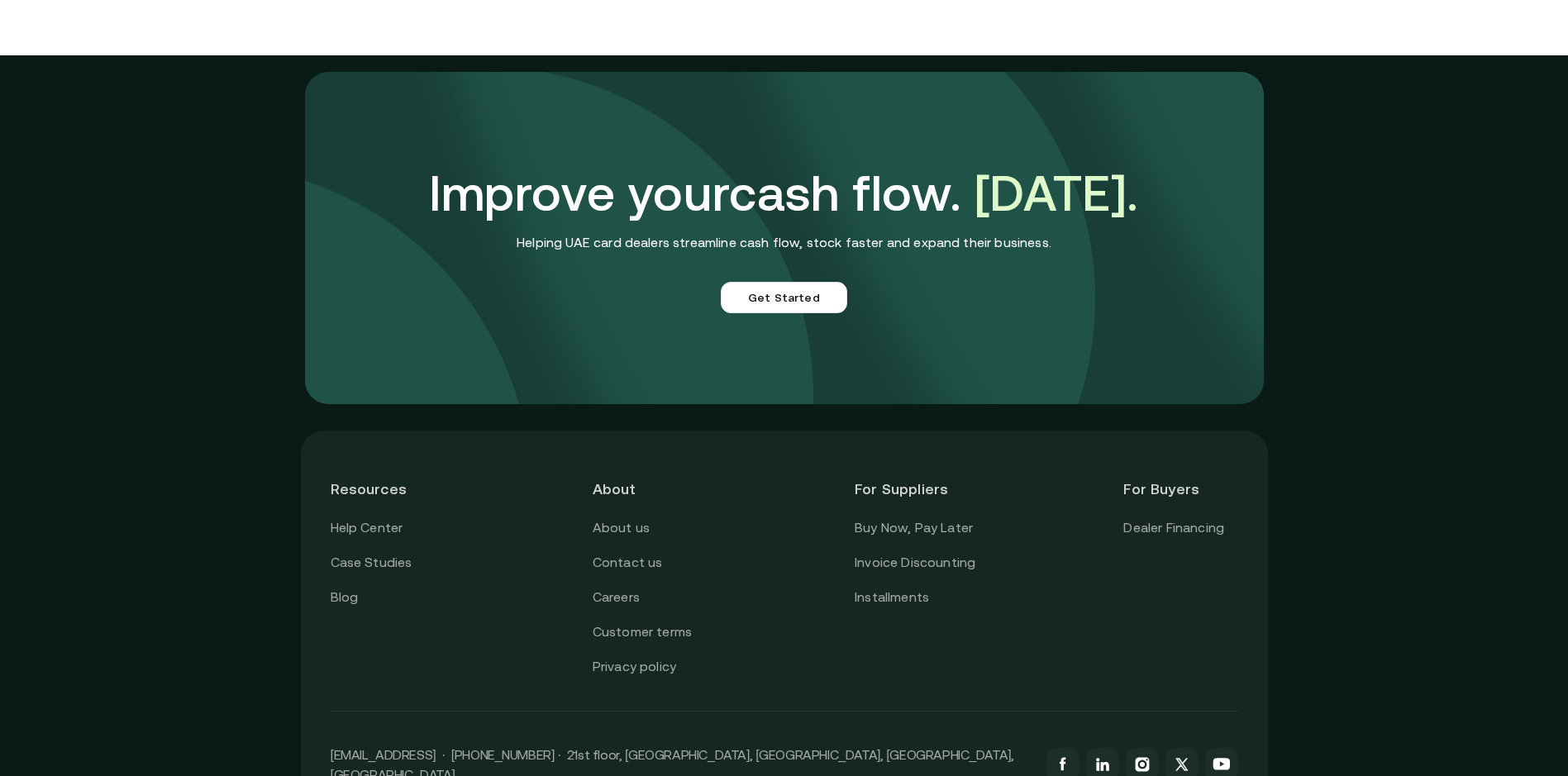
scroll to position [3955, 0]
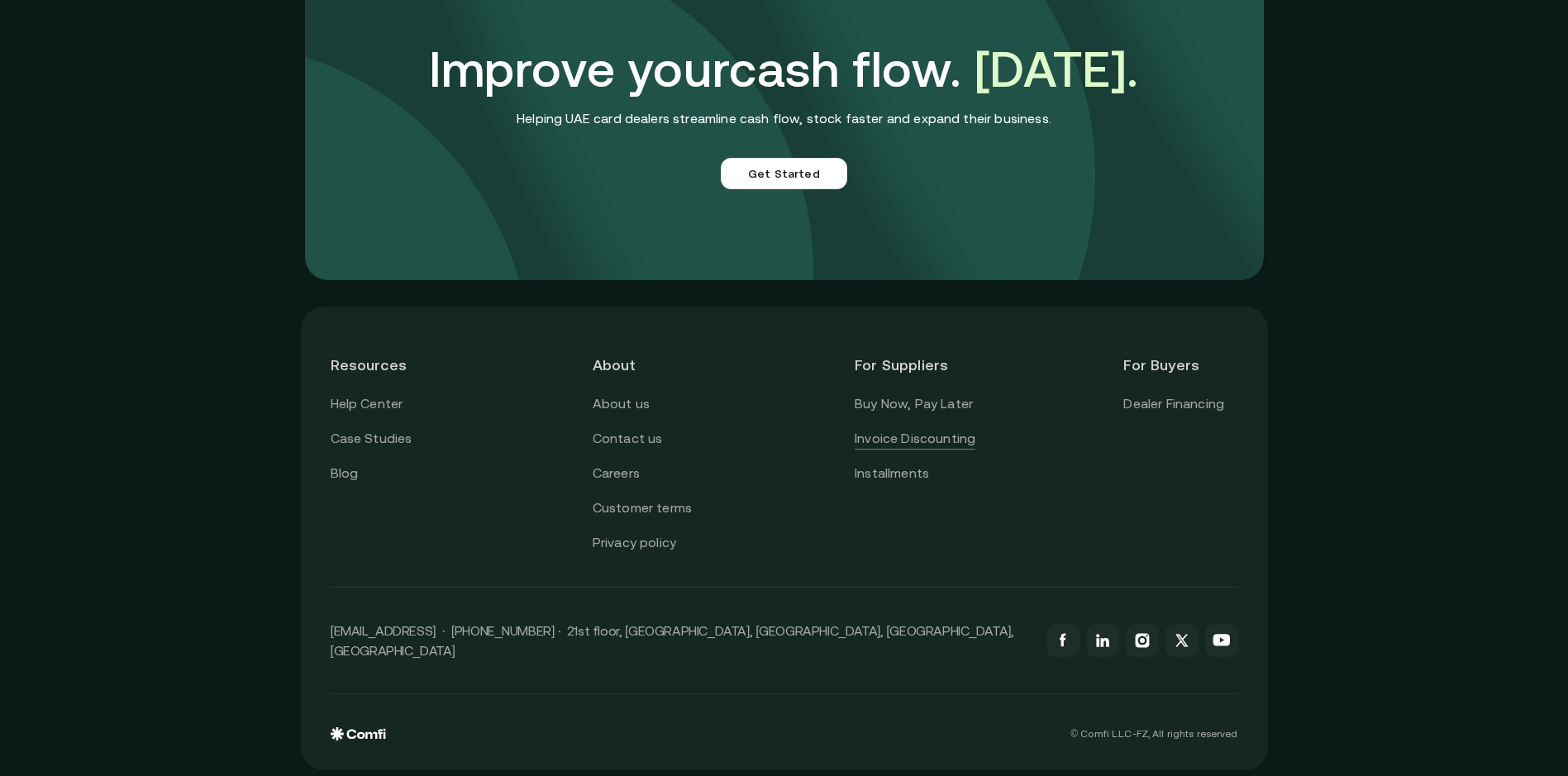
click at [926, 433] on link "Invoice Discounting" at bounding box center [915, 439] width 121 height 21
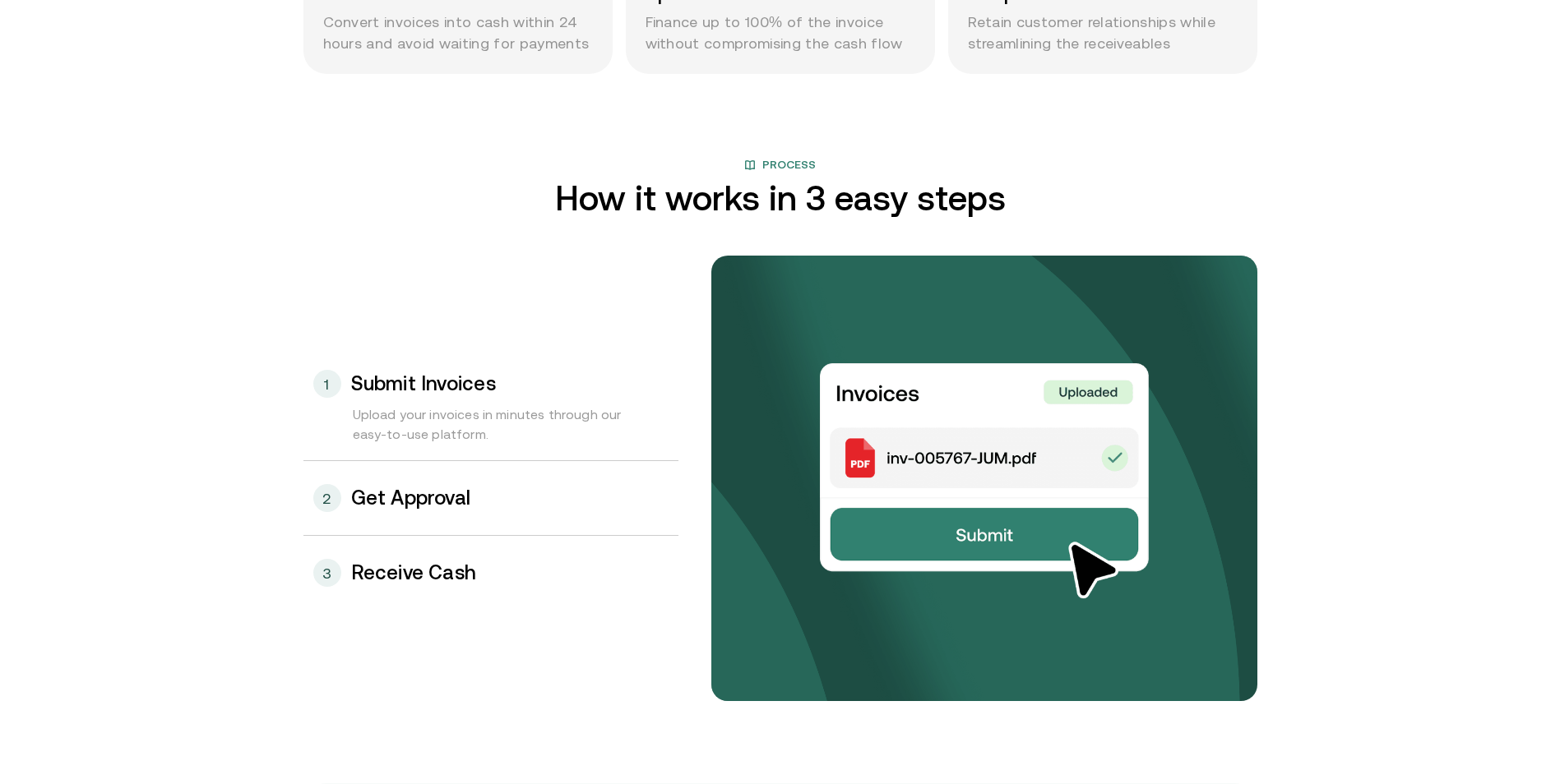
scroll to position [1561, 0]
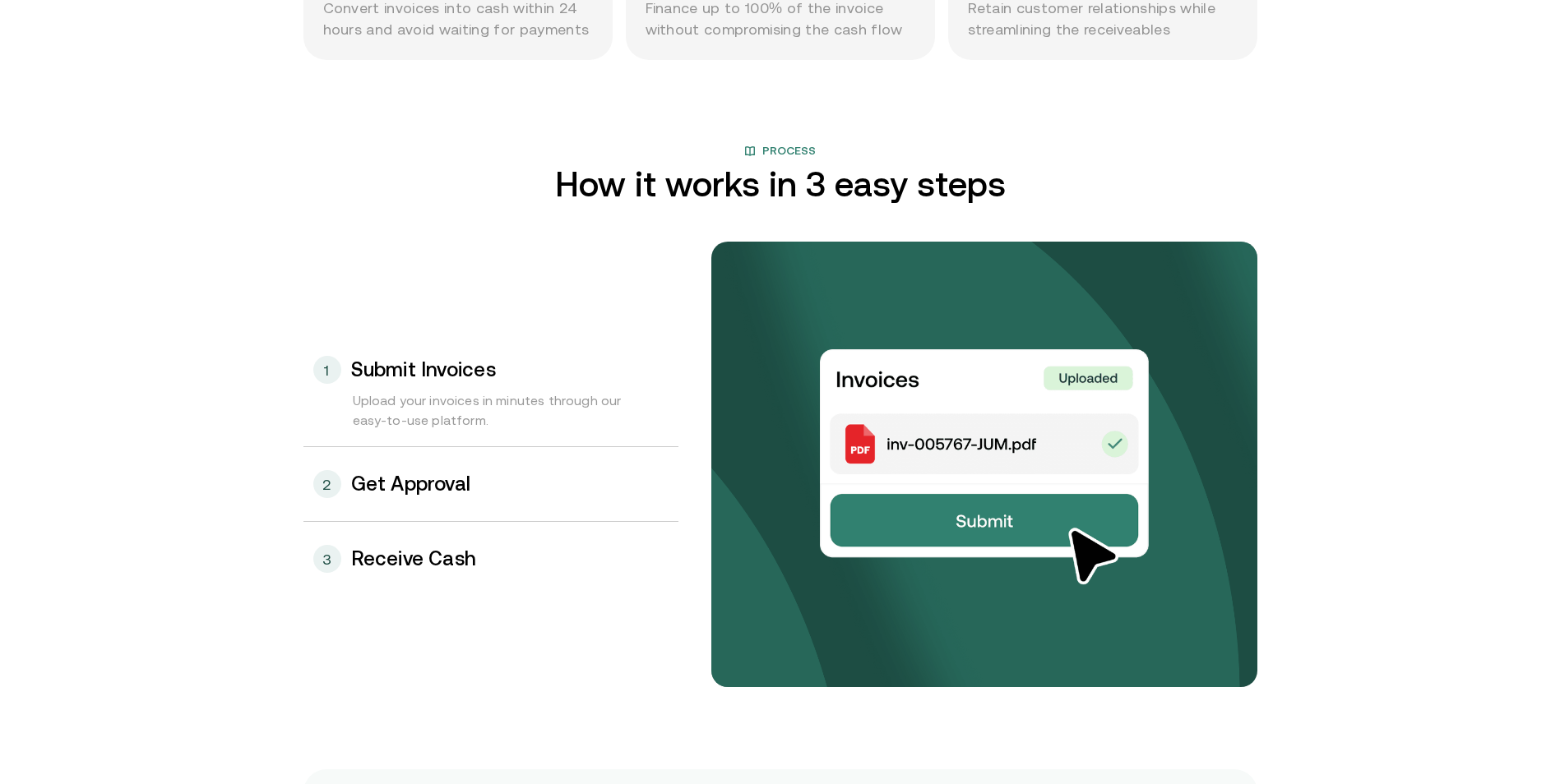
click at [416, 482] on h3 "Get Approval" at bounding box center [411, 484] width 120 height 21
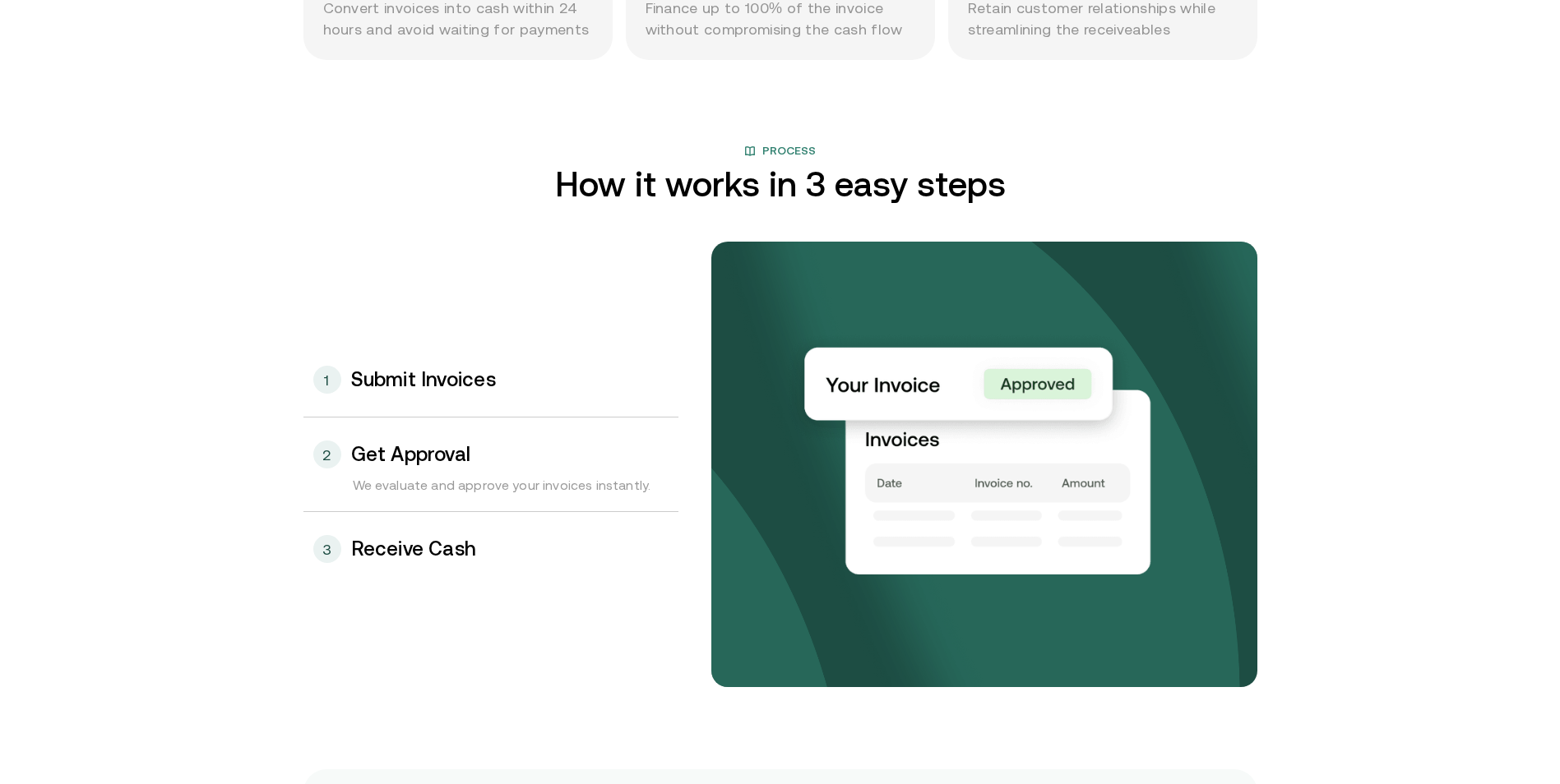
click at [457, 568] on div "3 Receive Cash" at bounding box center [491, 548] width 374 height 74
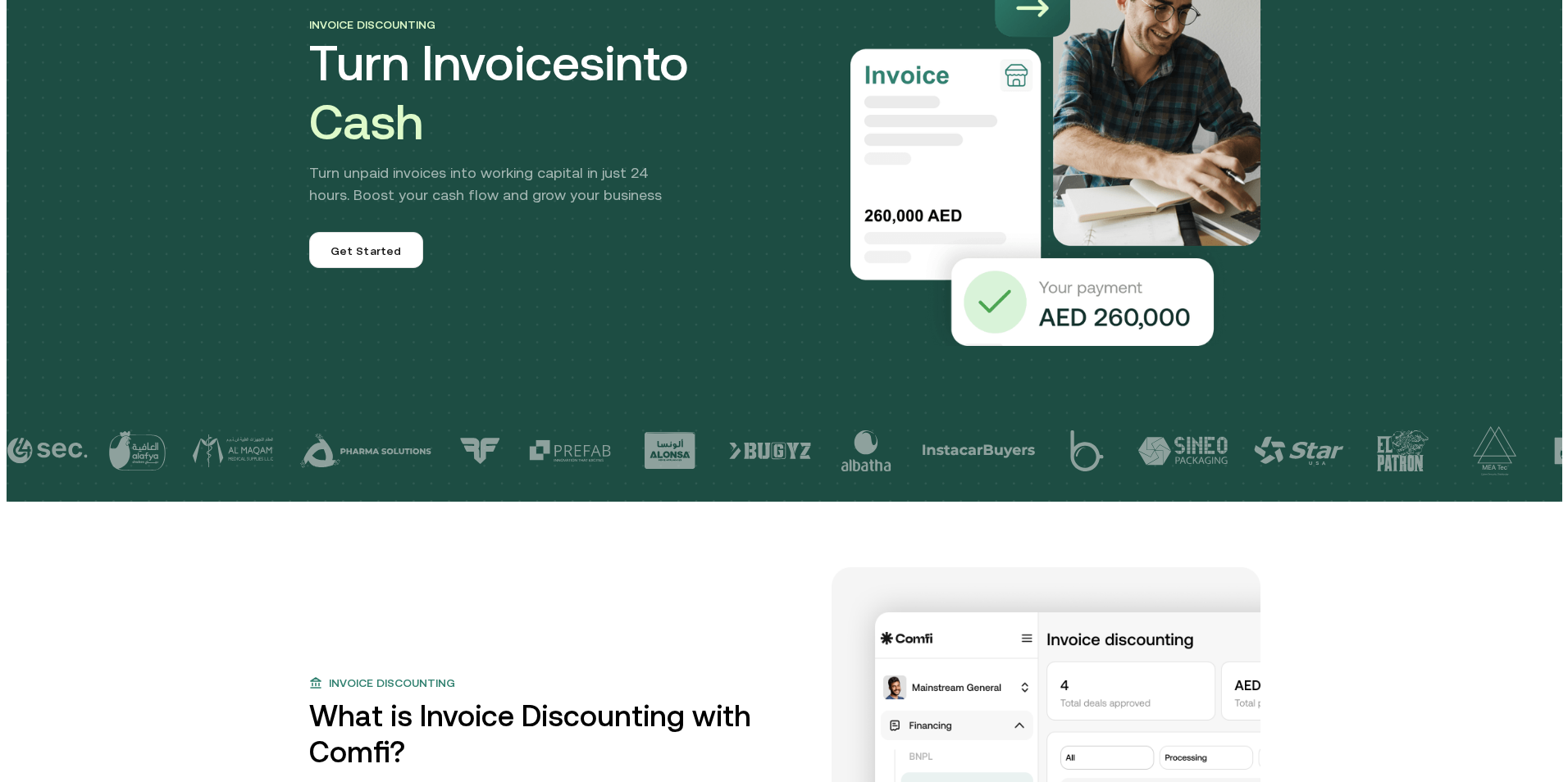
scroll to position [0, 0]
